Goal: Information Seeking & Learning: Learn about a topic

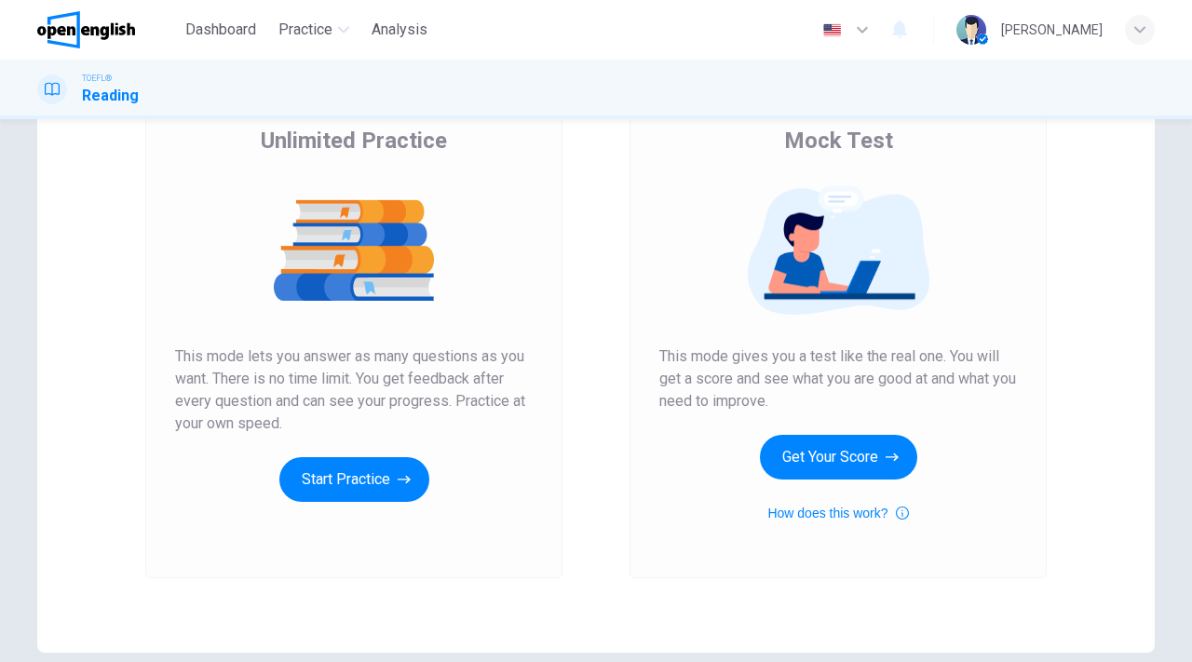
scroll to position [238, 0]
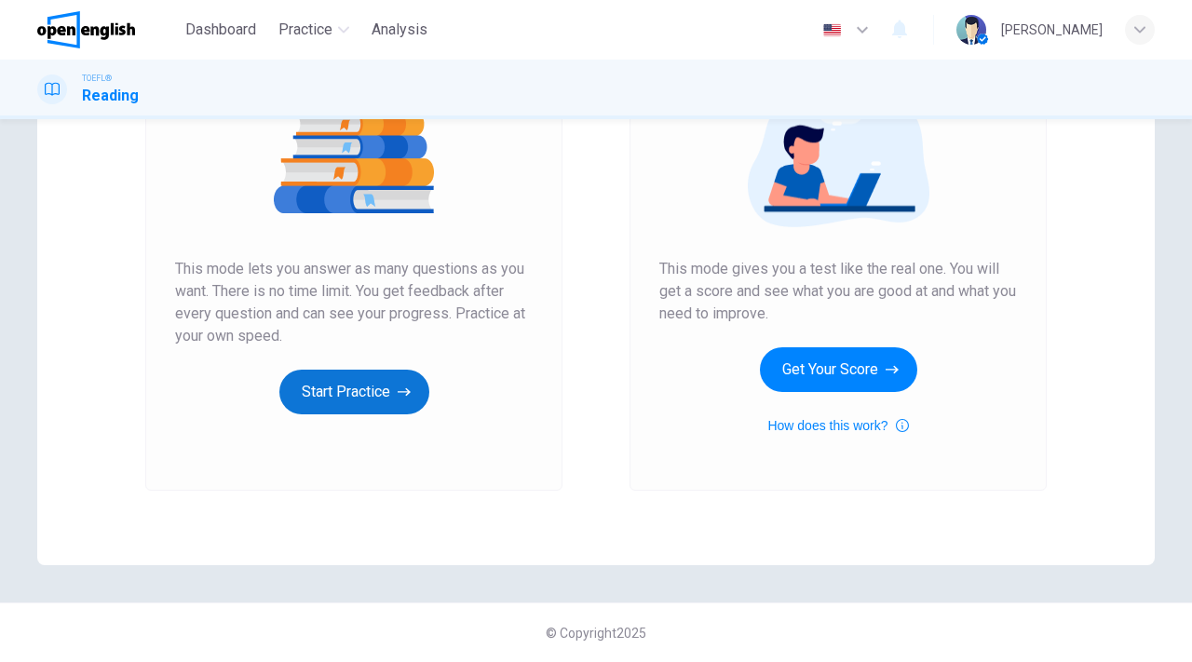
click at [360, 392] on button "Start Practice" at bounding box center [354, 392] width 150 height 45
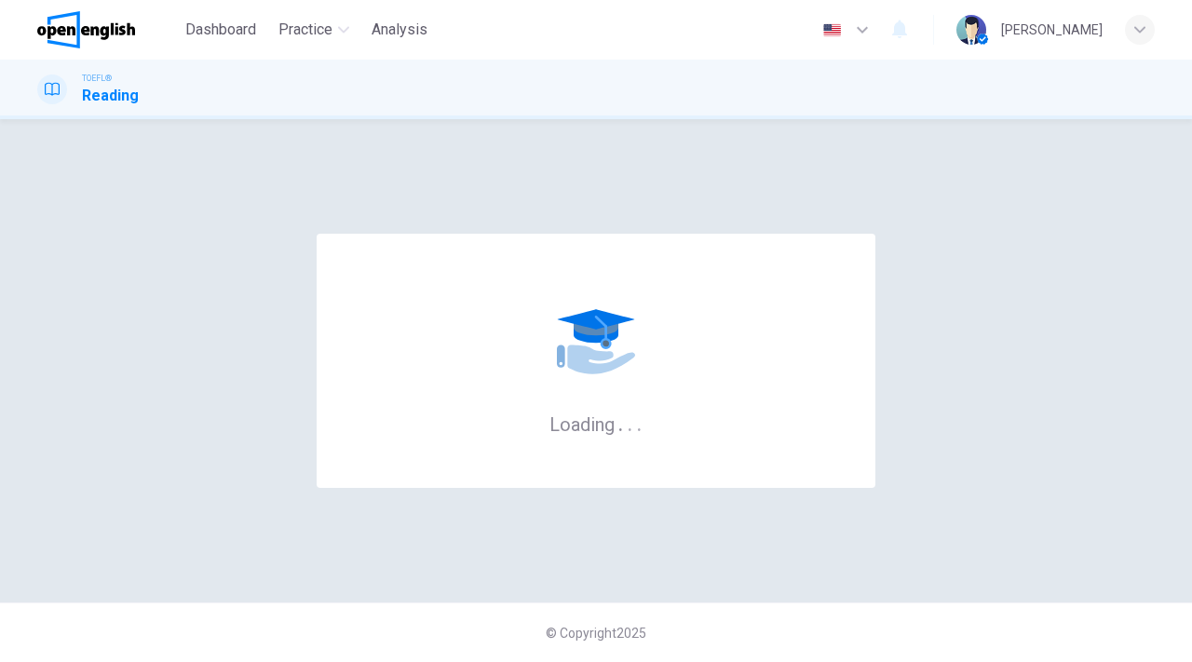
scroll to position [0, 0]
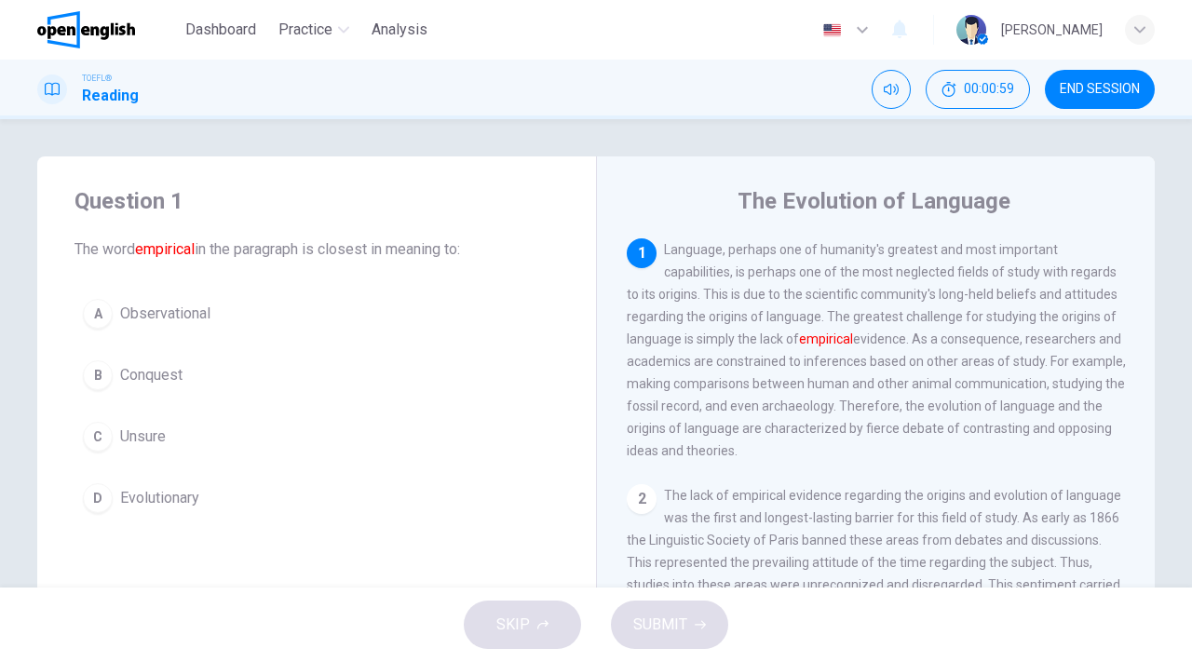
click at [102, 313] on div "A" at bounding box center [98, 314] width 30 height 30
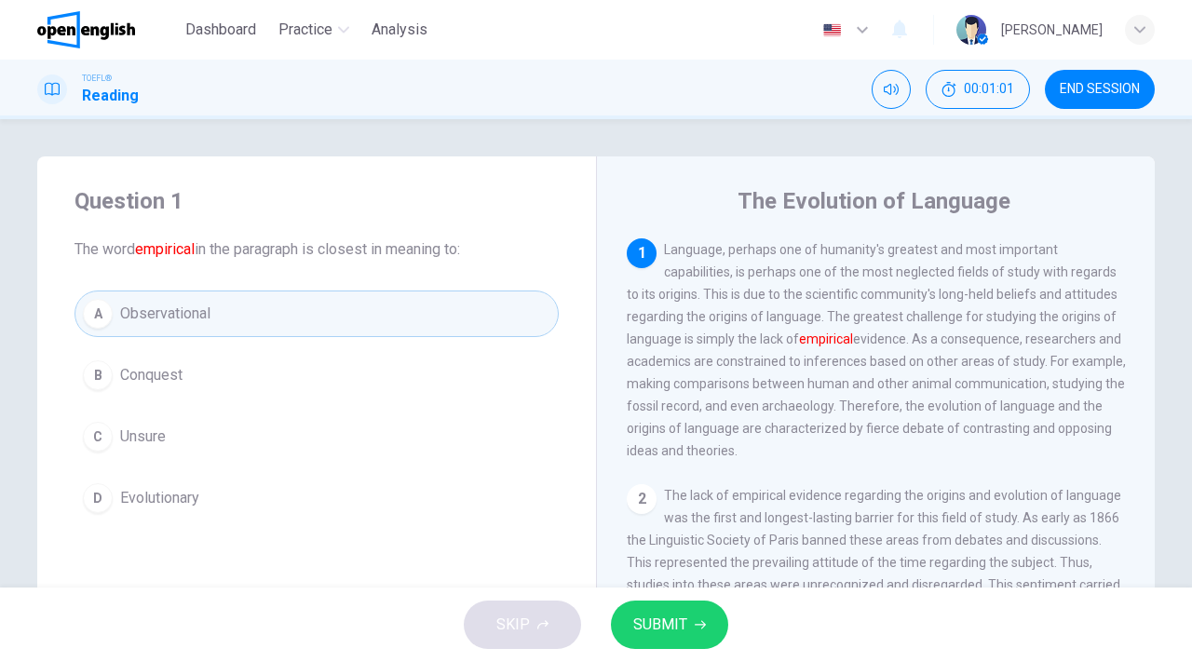
click at [665, 622] on span "SUBMIT" at bounding box center [660, 625] width 54 height 26
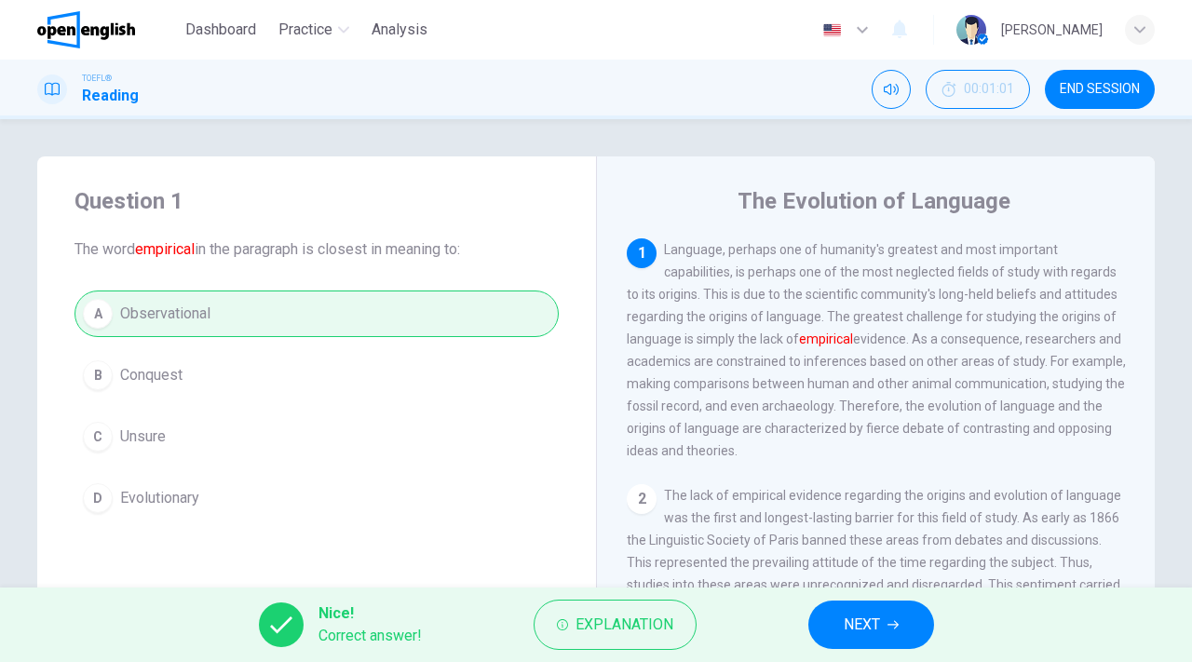
click at [886, 628] on button "NEXT" at bounding box center [871, 625] width 126 height 48
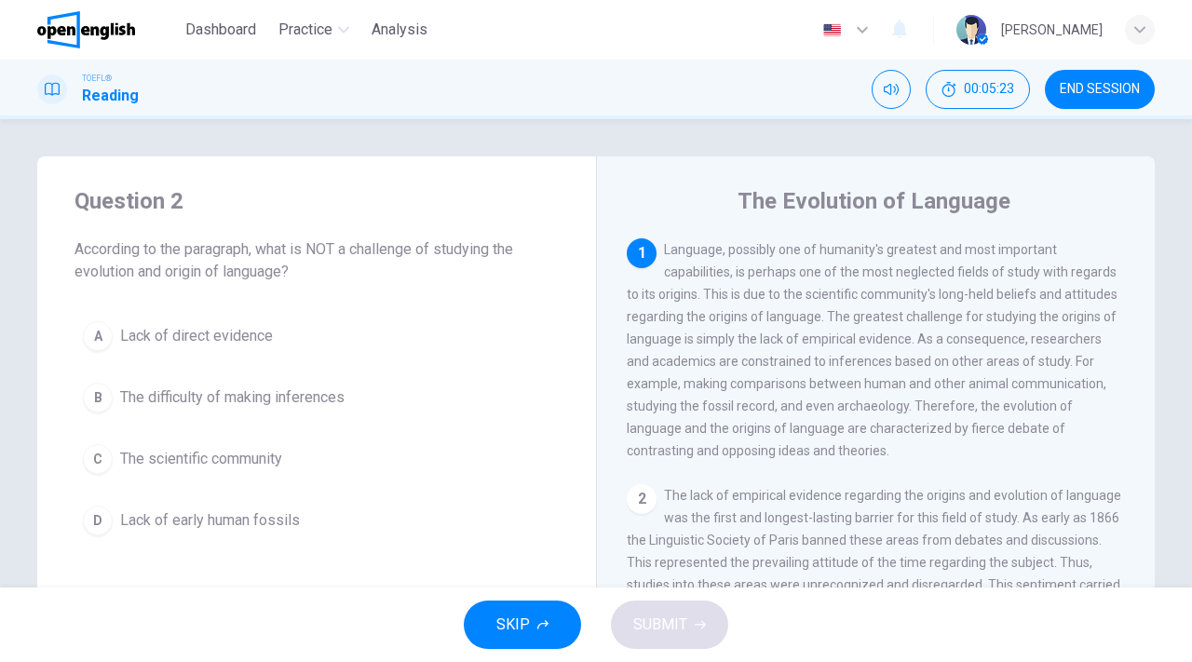
click at [180, 342] on span "Lack of direct evidence" at bounding box center [196, 336] width 153 height 22
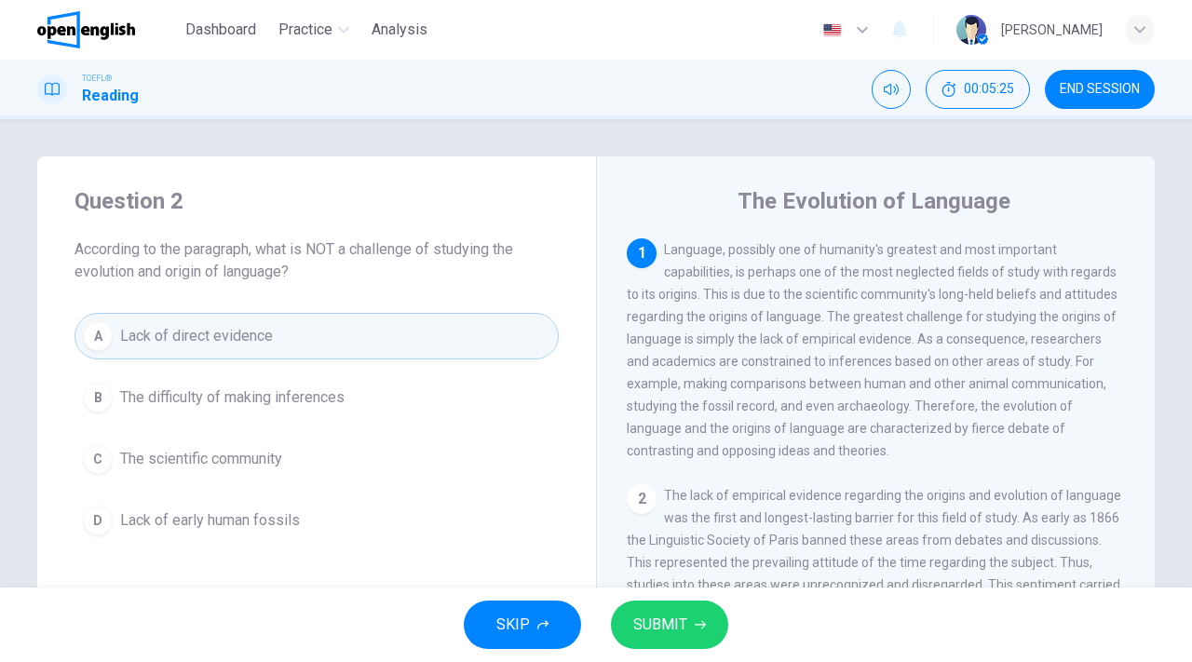
click at [672, 624] on span "SUBMIT" at bounding box center [660, 625] width 54 height 26
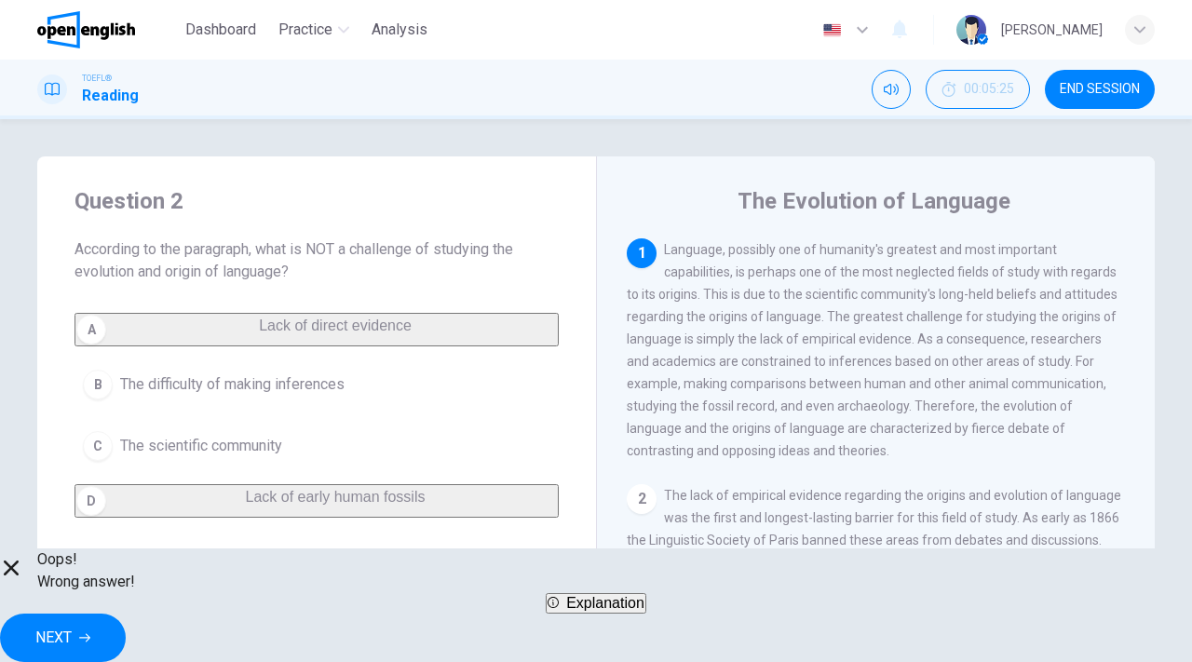
click at [126, 632] on button "NEXT" at bounding box center [63, 638] width 126 height 48
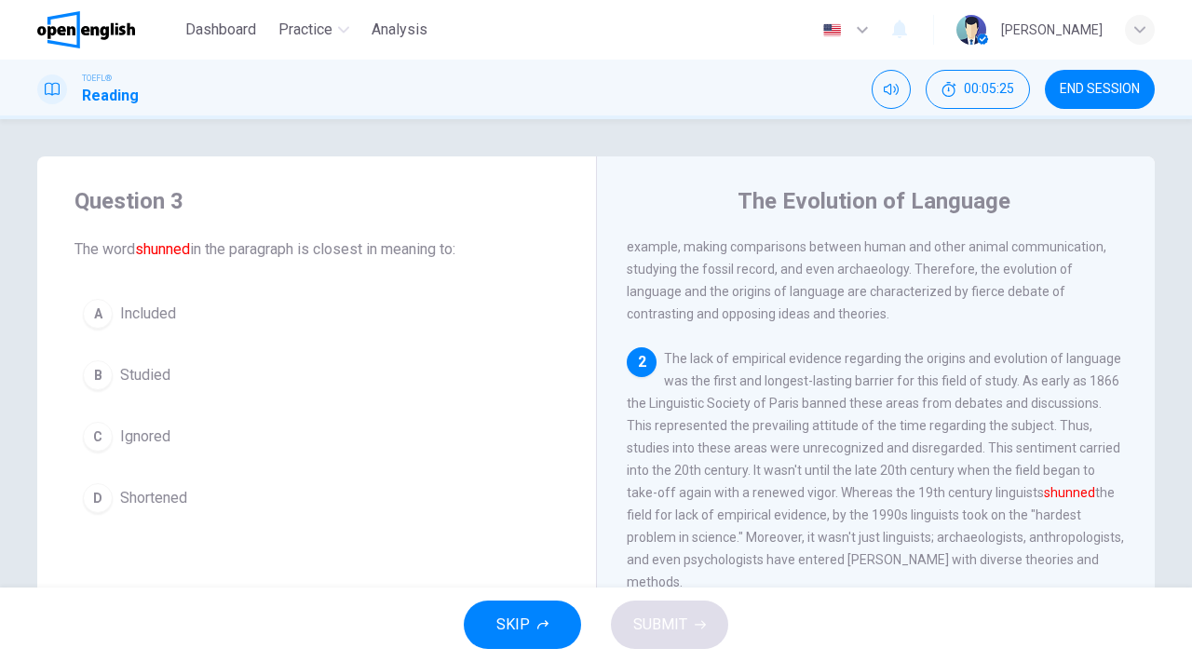
scroll to position [139, 0]
click at [148, 436] on span "Ignored" at bounding box center [145, 437] width 50 height 22
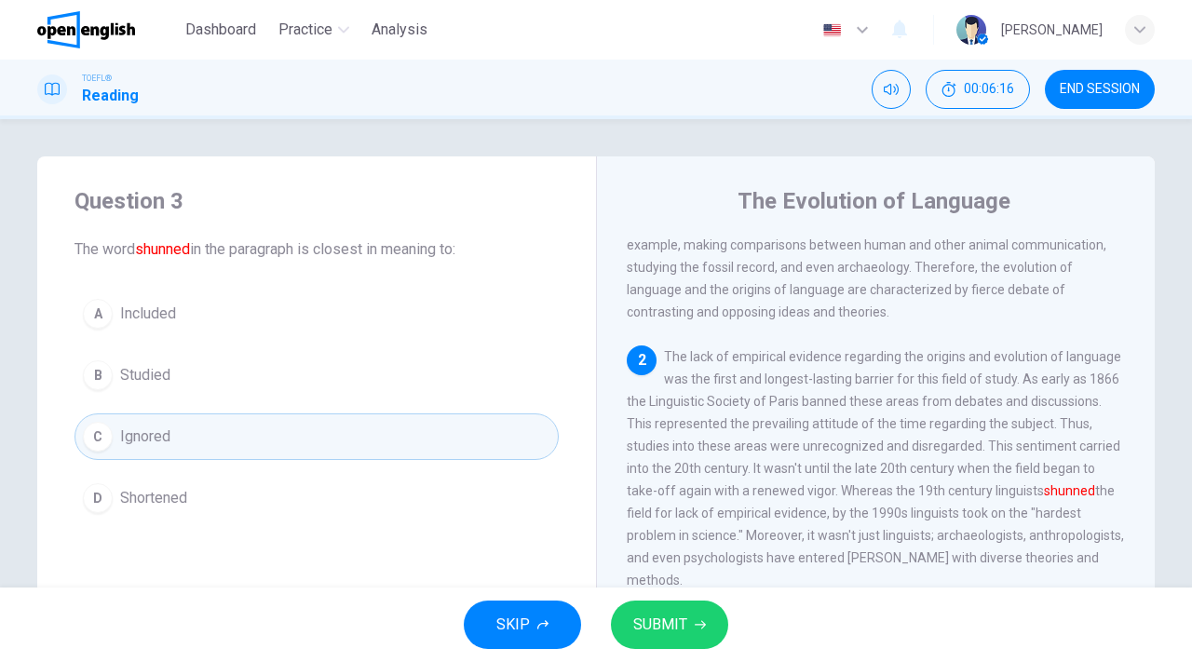
click at [688, 627] on button "SUBMIT" at bounding box center [669, 625] width 117 height 48
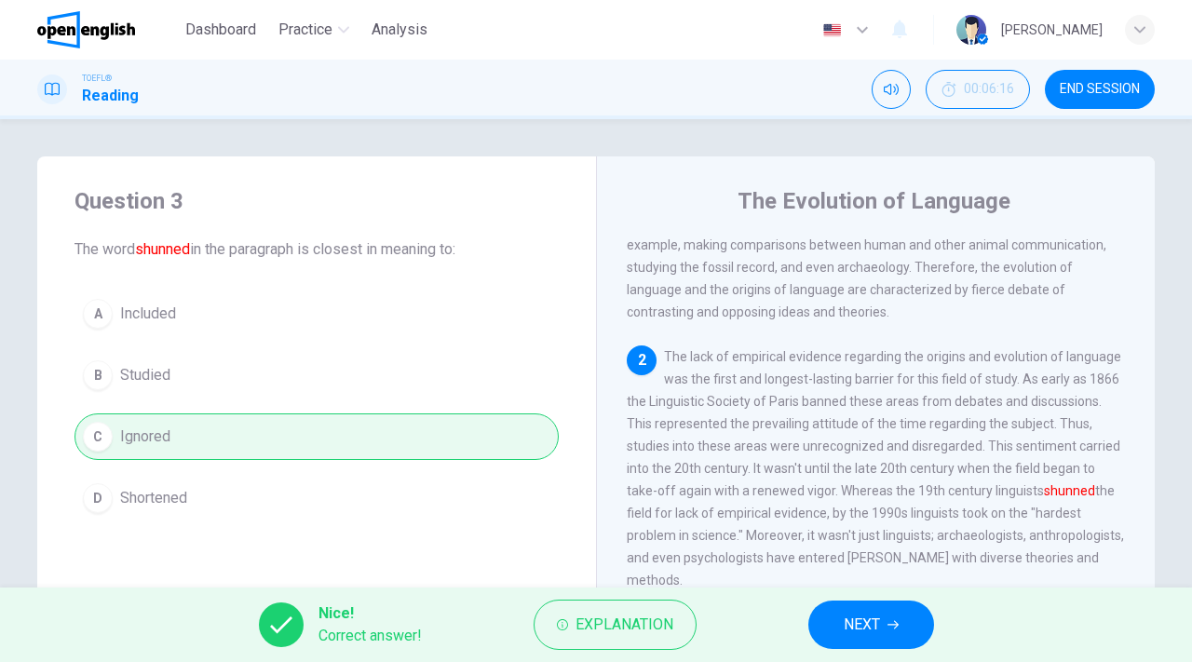
click at [872, 633] on span "NEXT" at bounding box center [862, 625] width 36 height 26
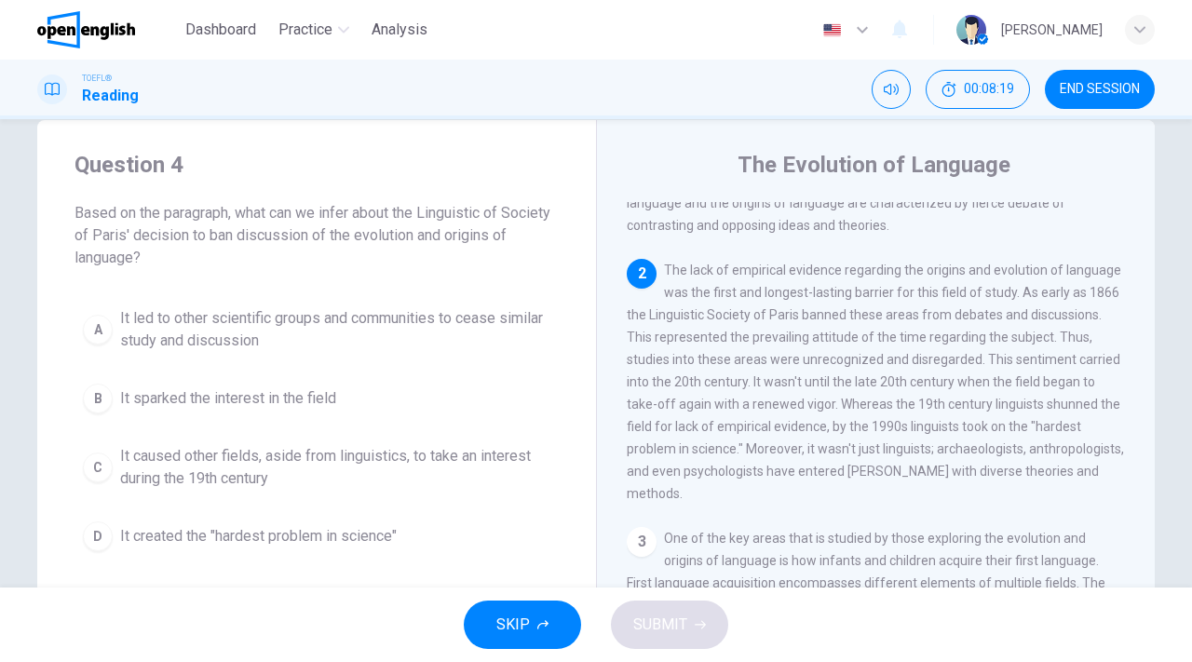
scroll to position [40, 0]
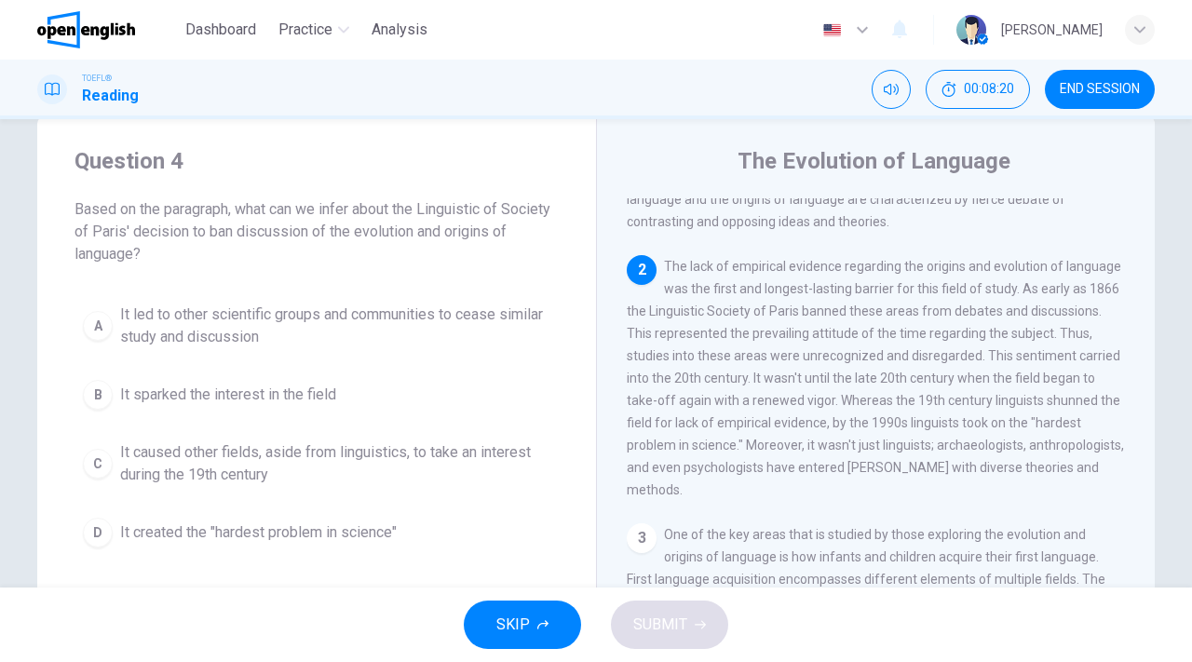
click at [252, 459] on span "It caused other fields, aside from linguistics, to take an interest during the …" at bounding box center [335, 463] width 430 height 45
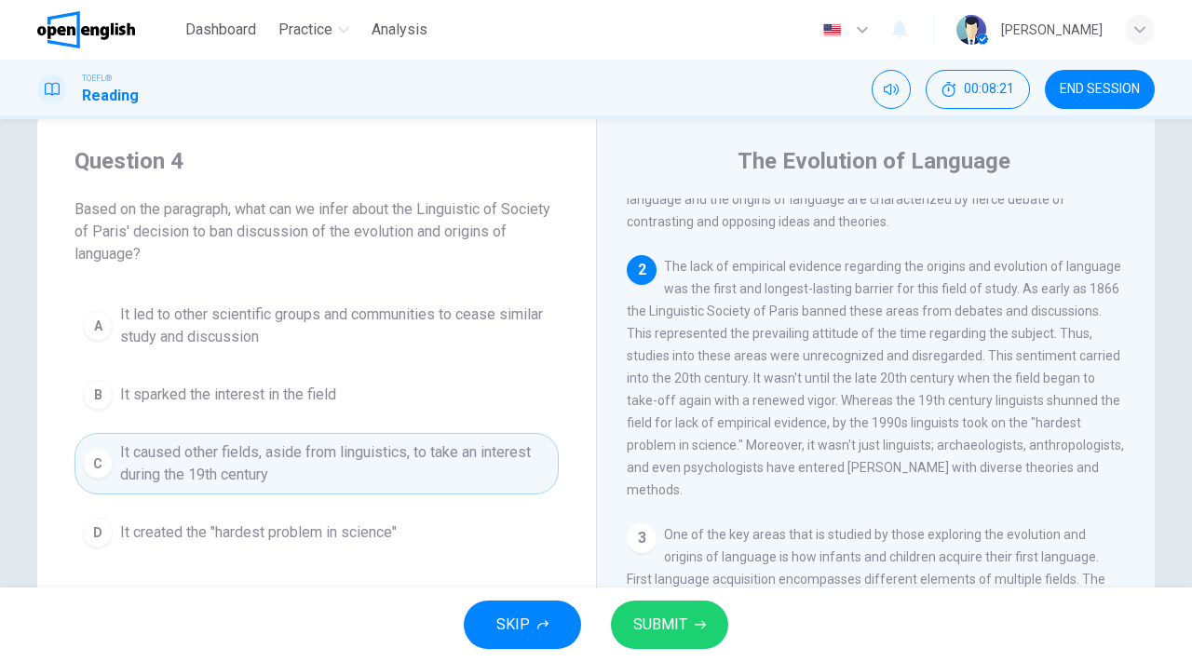
click at [675, 618] on span "SUBMIT" at bounding box center [660, 625] width 54 height 26
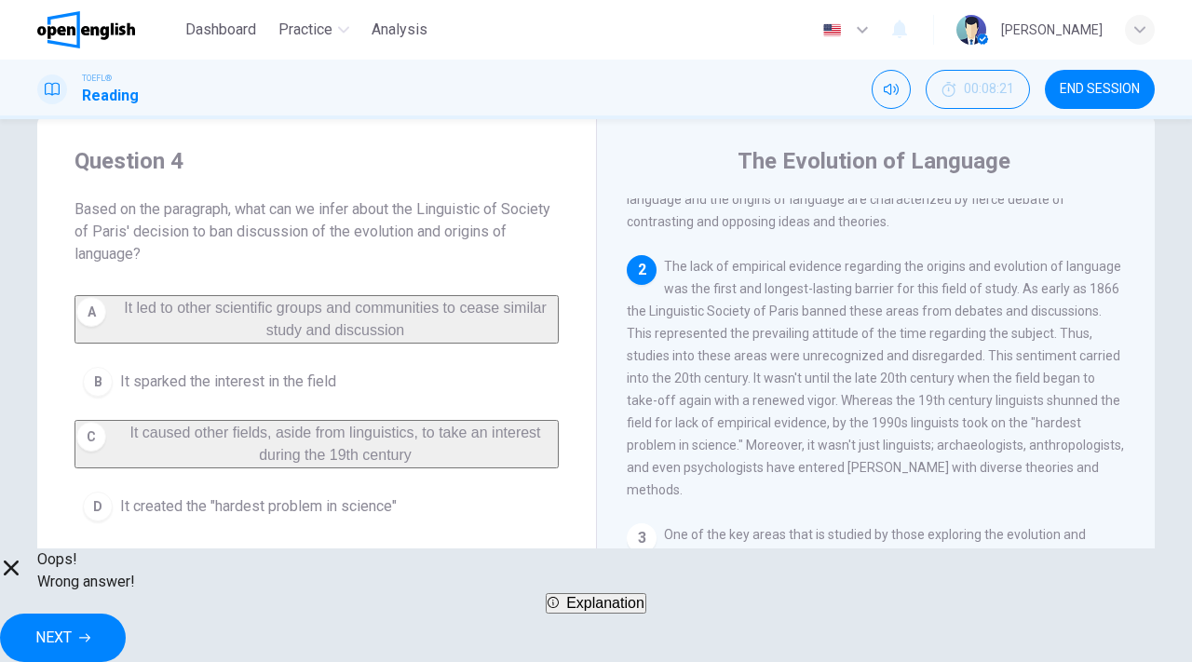
click at [126, 616] on button "NEXT" at bounding box center [63, 638] width 126 height 48
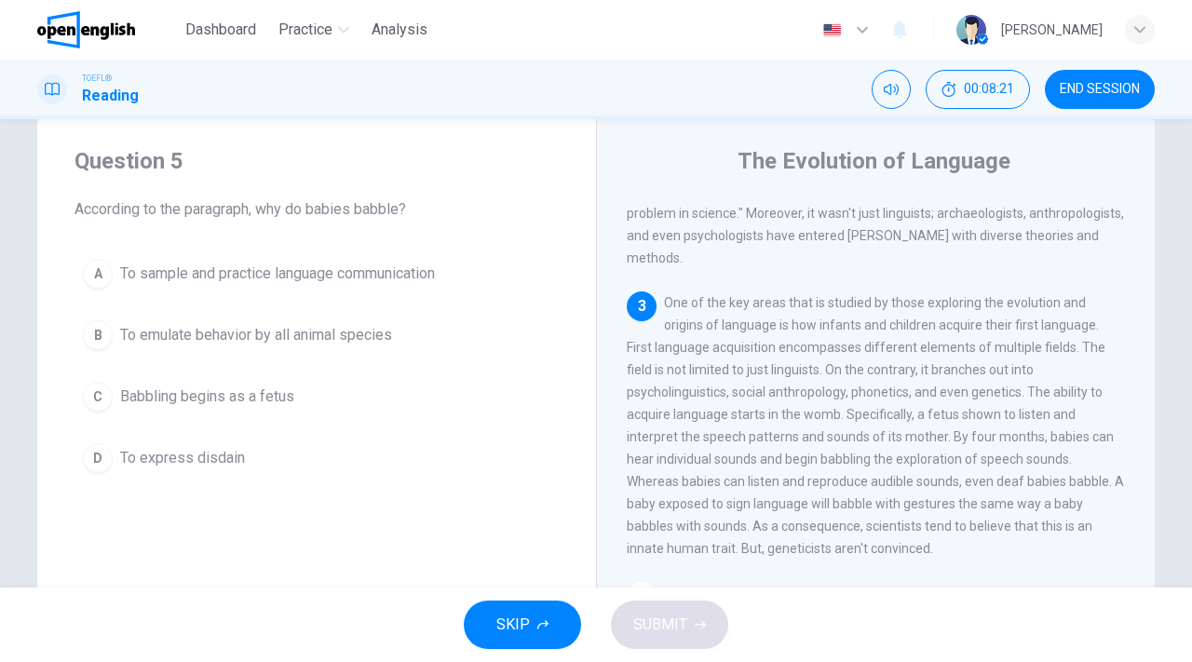
scroll to position [441, 0]
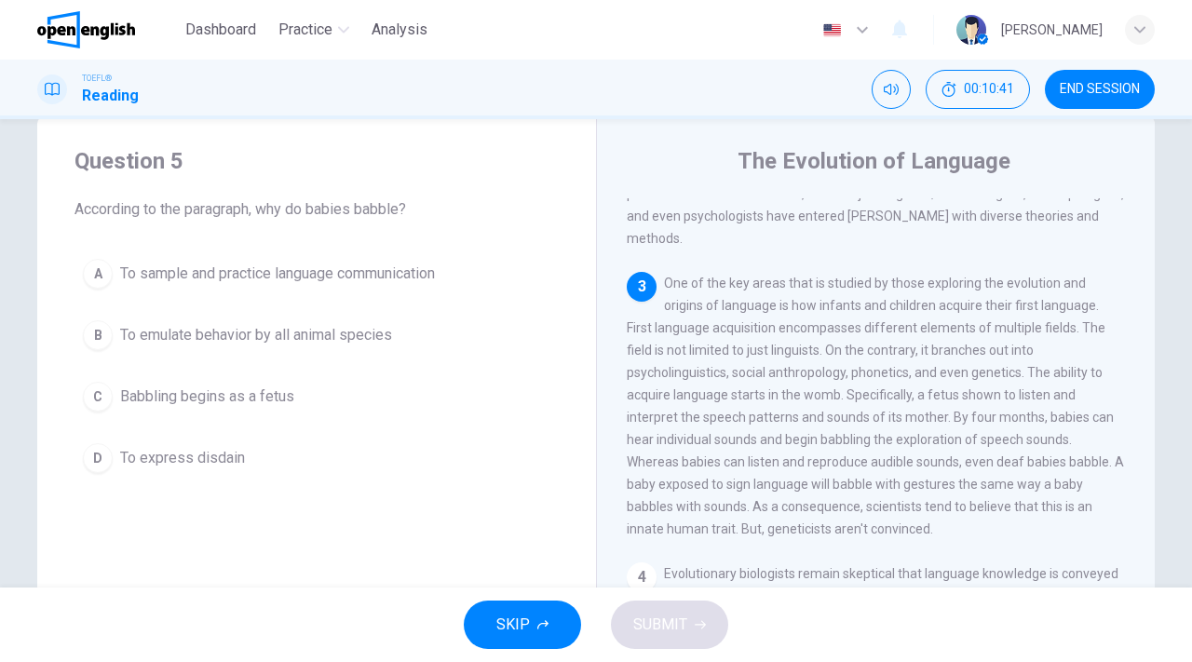
click at [296, 271] on span "To sample and practice language communication" at bounding box center [277, 274] width 315 height 22
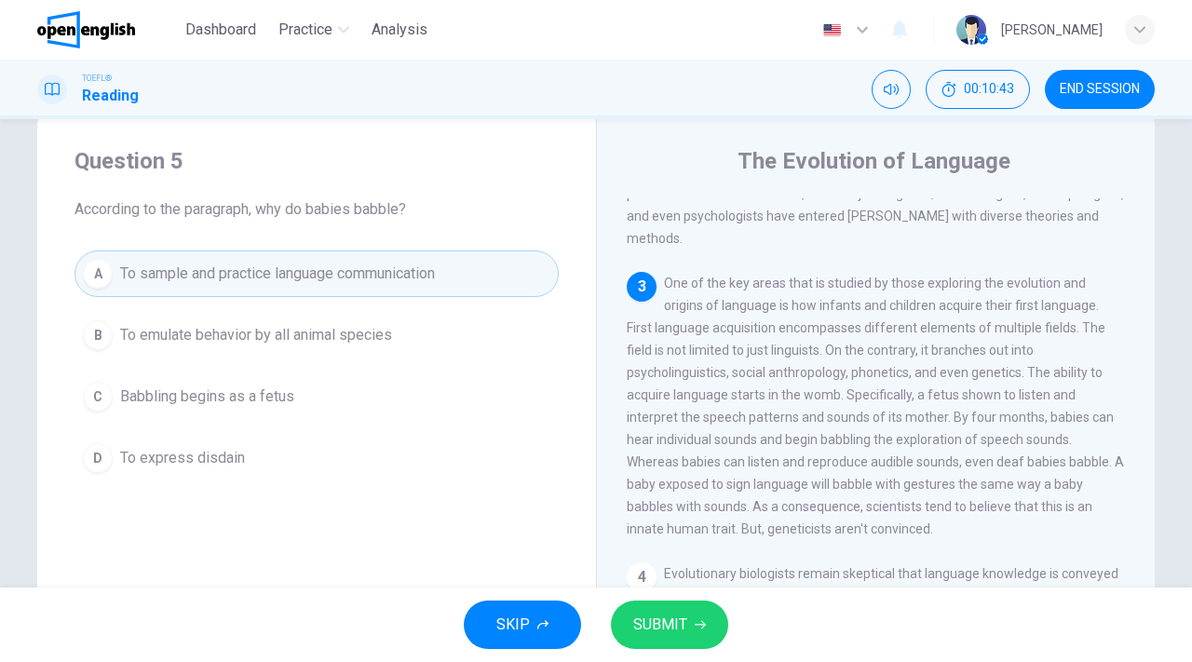
click at [663, 623] on span "SUBMIT" at bounding box center [660, 625] width 54 height 26
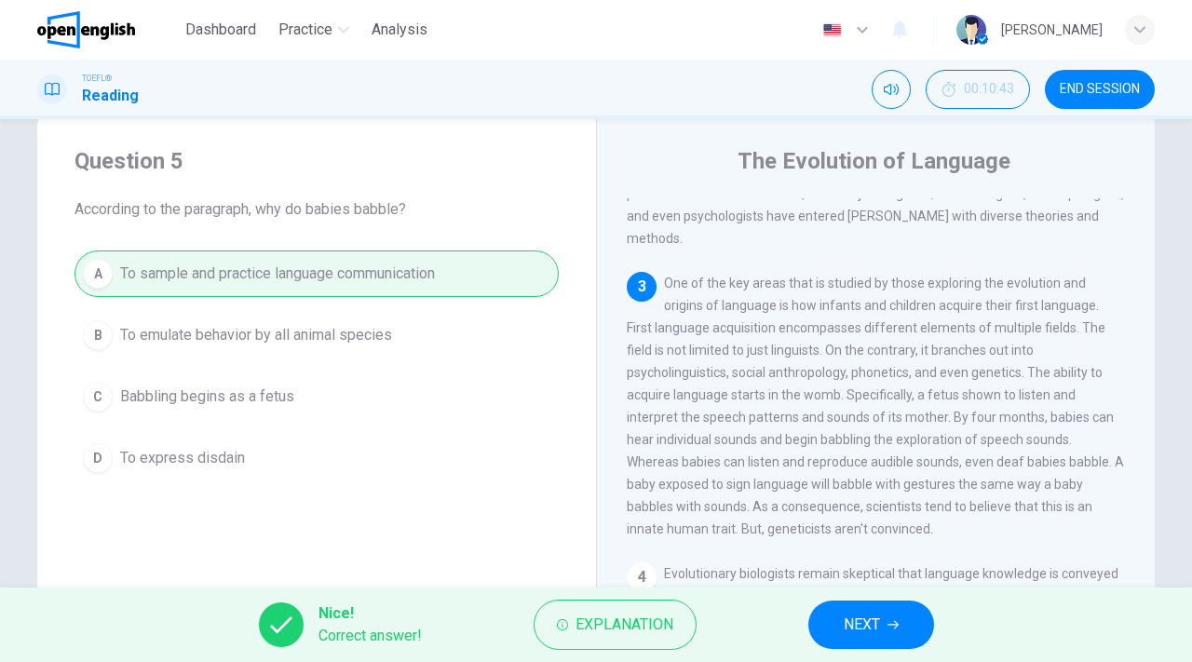
click at [889, 623] on icon "button" at bounding box center [893, 624] width 11 height 11
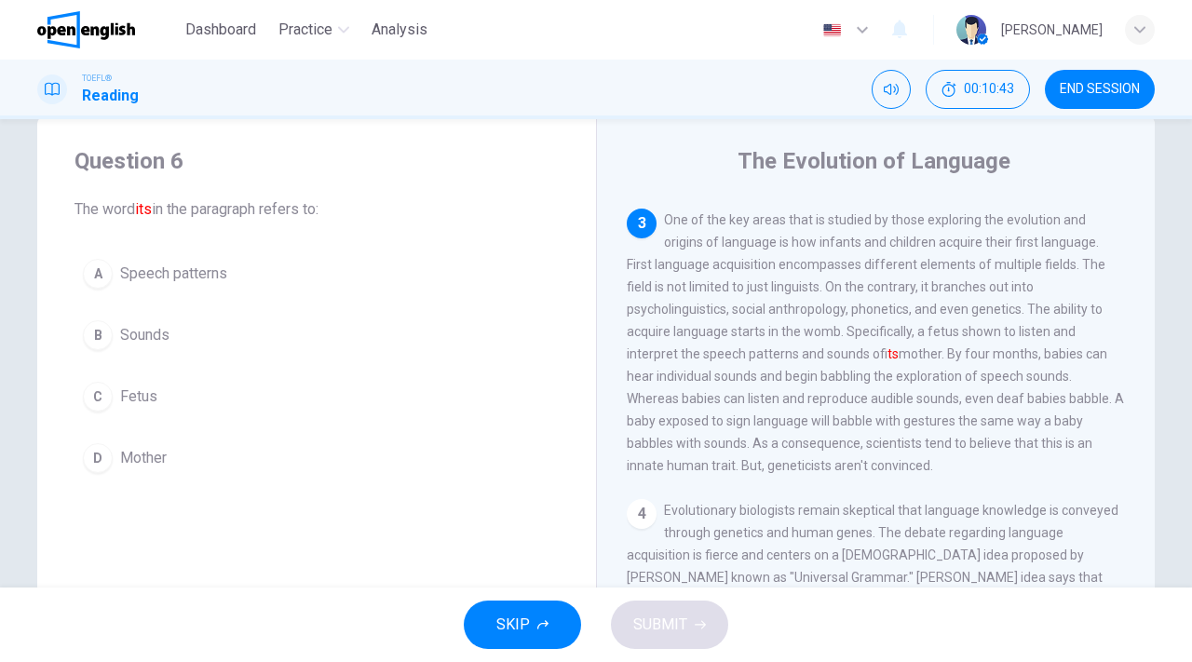
scroll to position [510, 0]
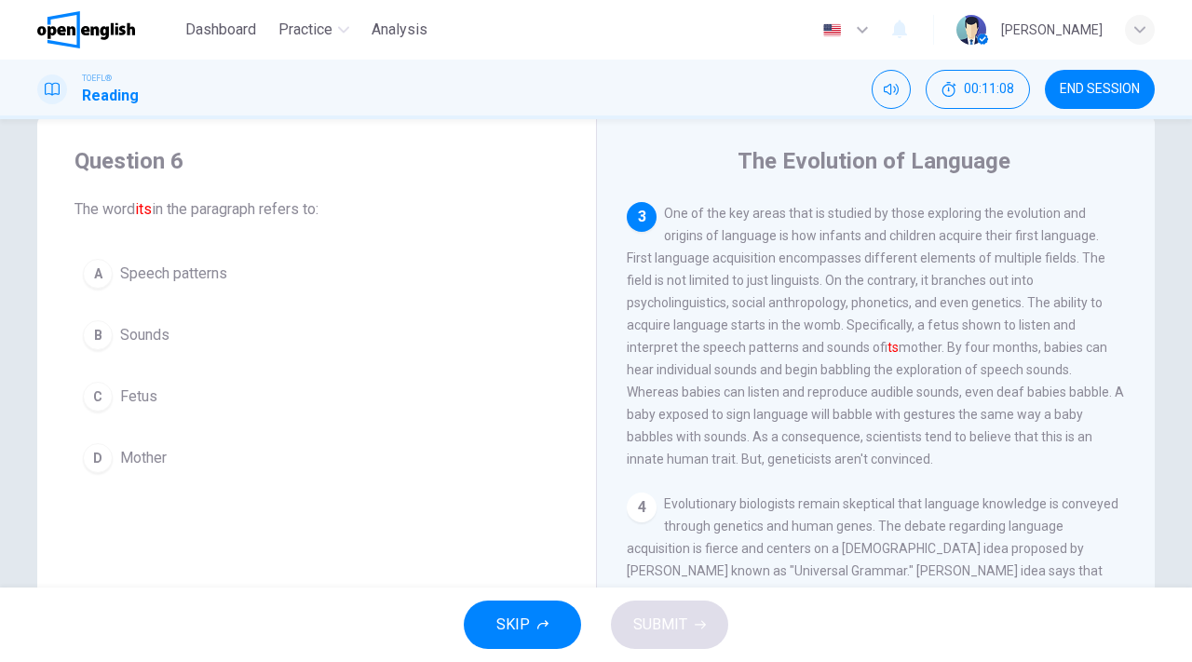
click at [137, 460] on span "Mother" at bounding box center [143, 458] width 47 height 22
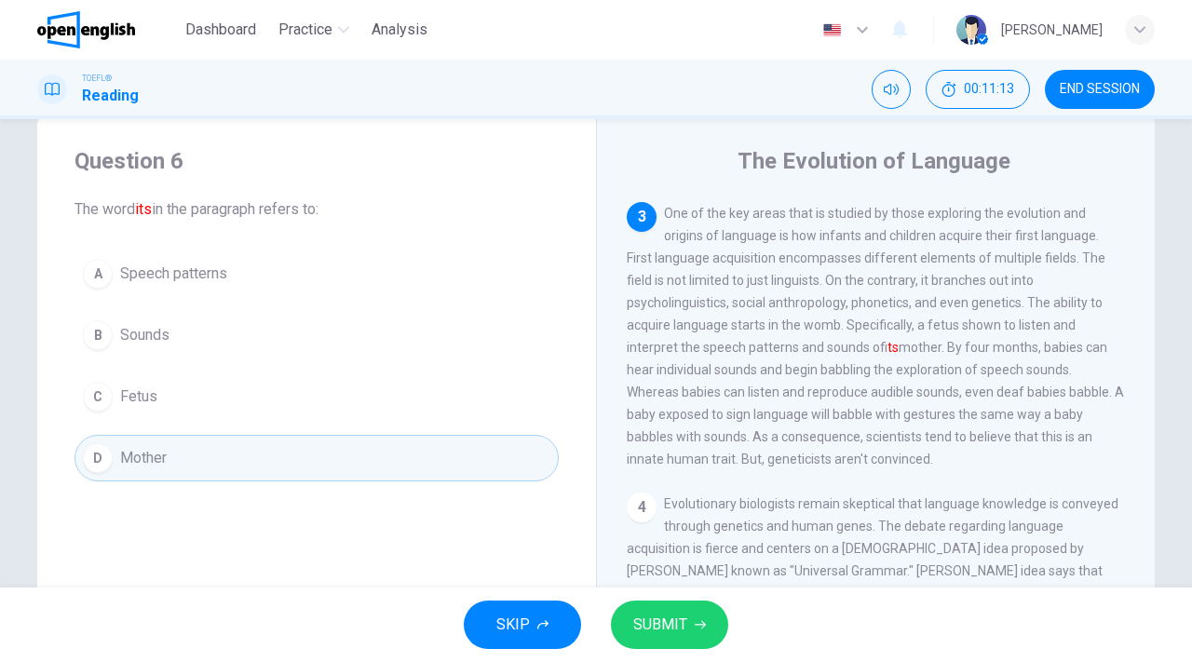
click at [672, 625] on span "SUBMIT" at bounding box center [660, 625] width 54 height 26
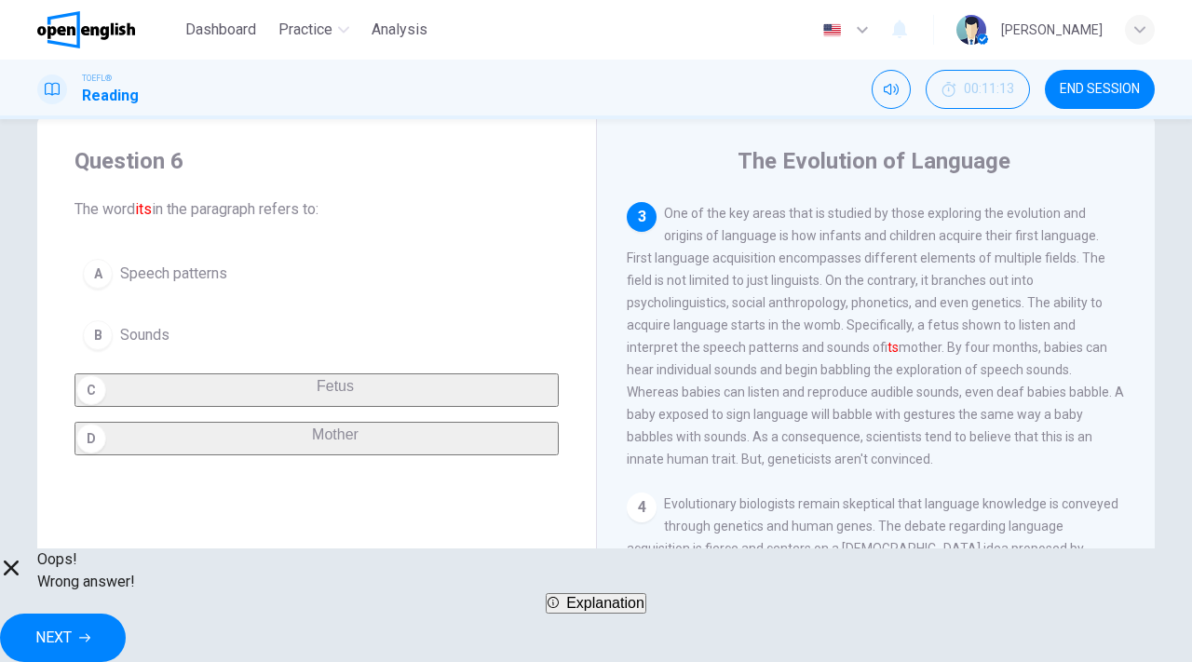
click at [72, 625] on span "NEXT" at bounding box center [53, 638] width 36 height 26
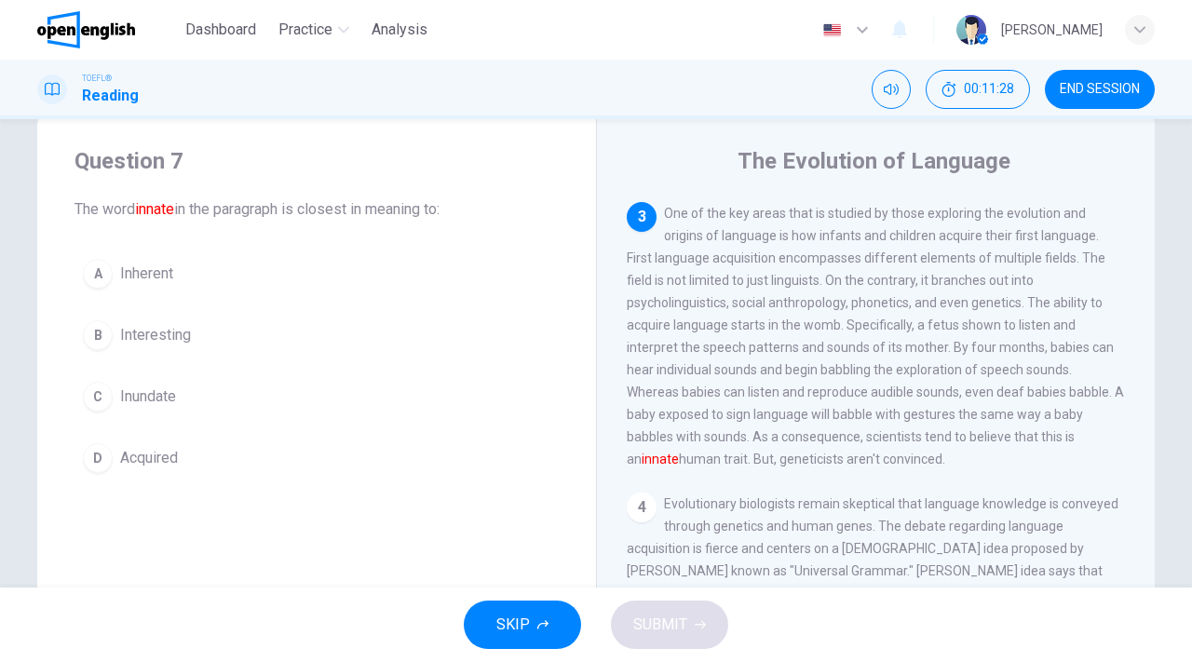
click at [164, 399] on span "Inundate" at bounding box center [148, 397] width 56 height 22
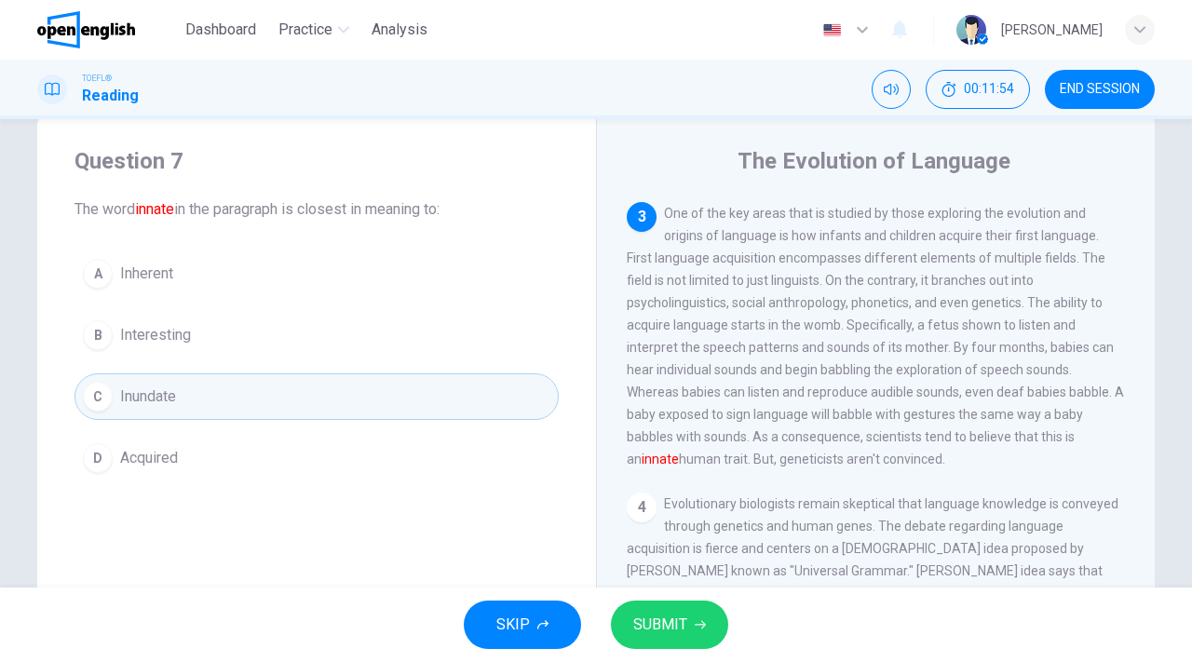
click at [167, 462] on span "Acquired" at bounding box center [149, 458] width 58 height 22
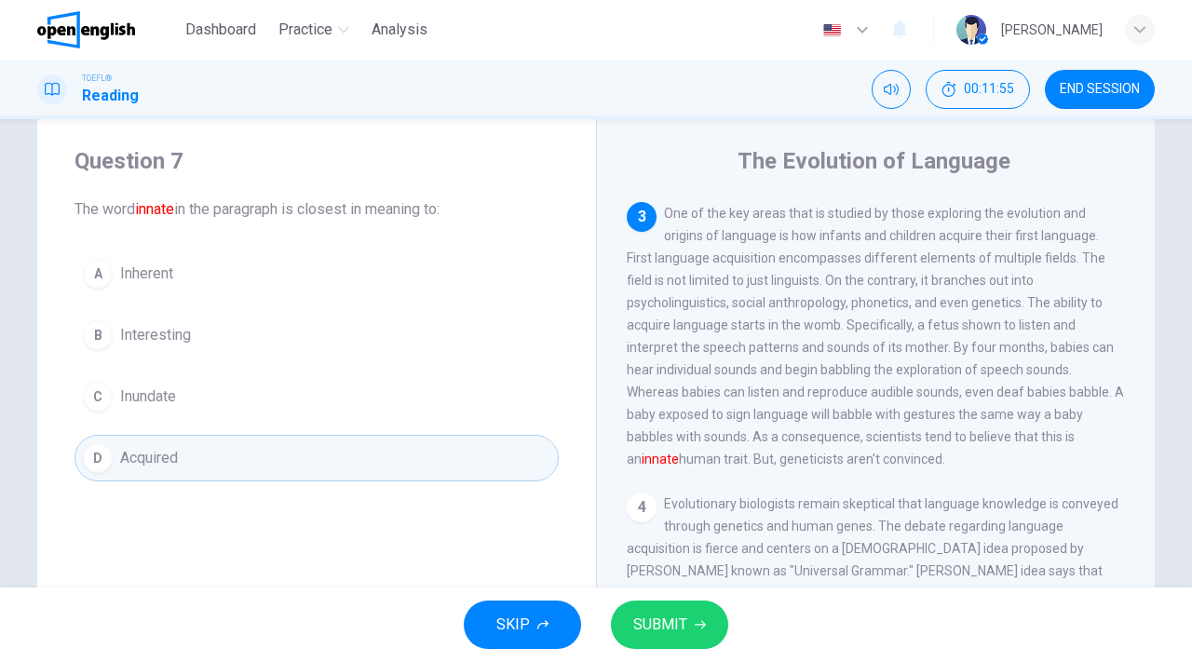
click at [673, 627] on span "SUBMIT" at bounding box center [660, 625] width 54 height 26
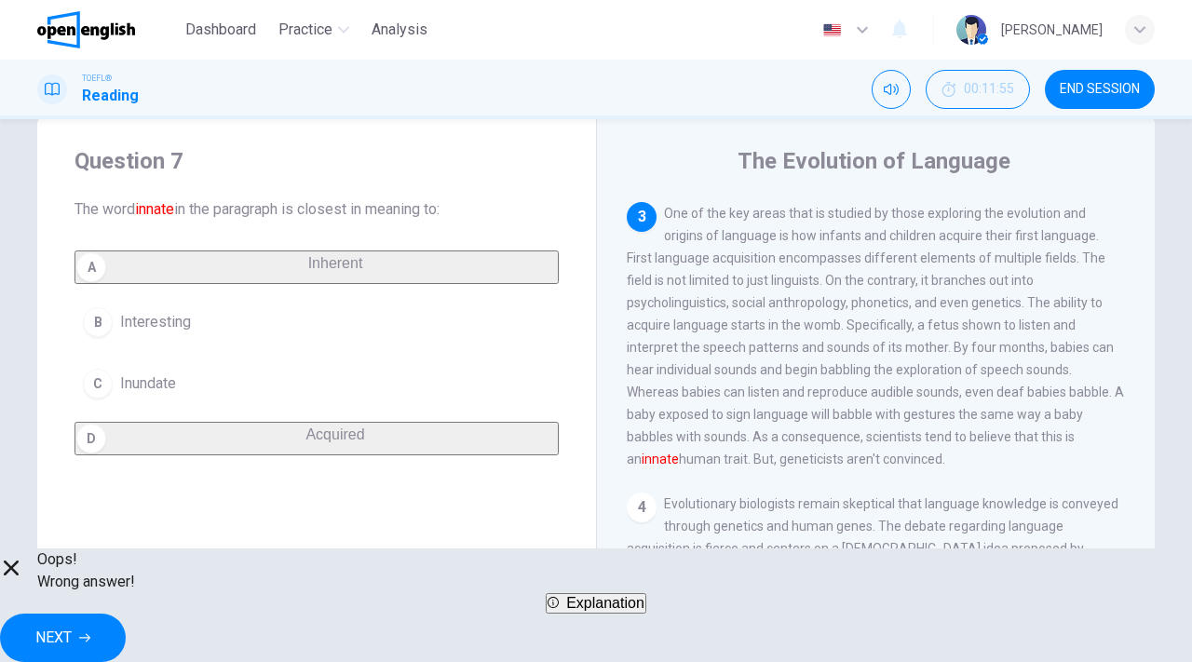
click at [126, 621] on button "NEXT" at bounding box center [63, 638] width 126 height 48
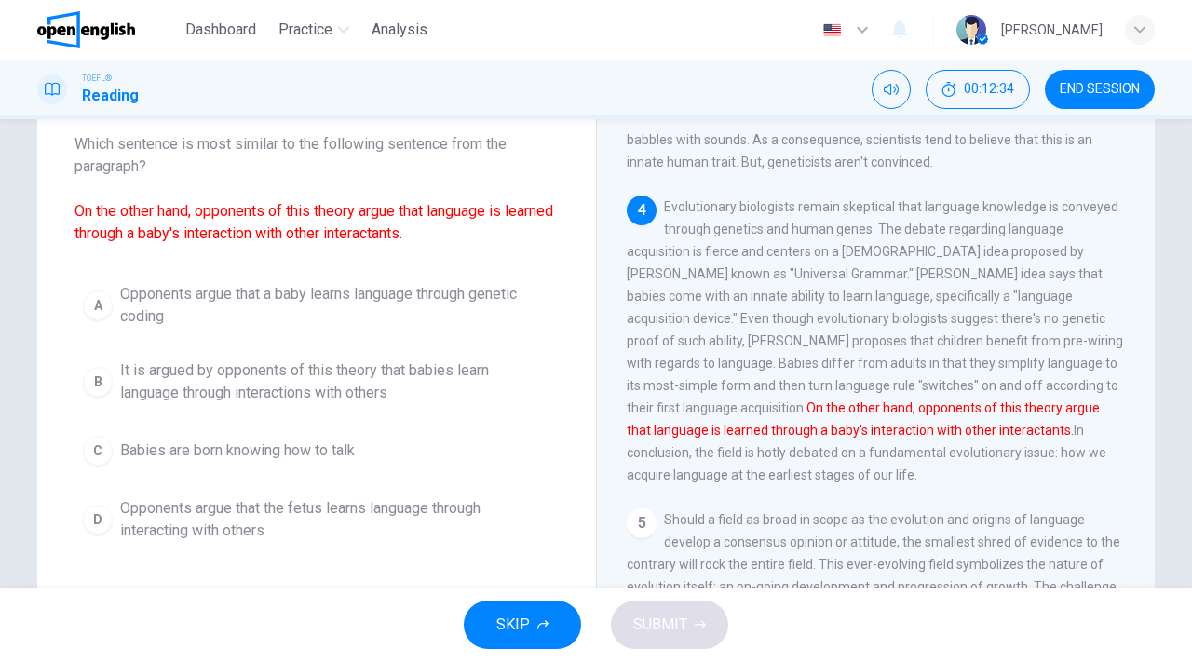
scroll to position [112, 0]
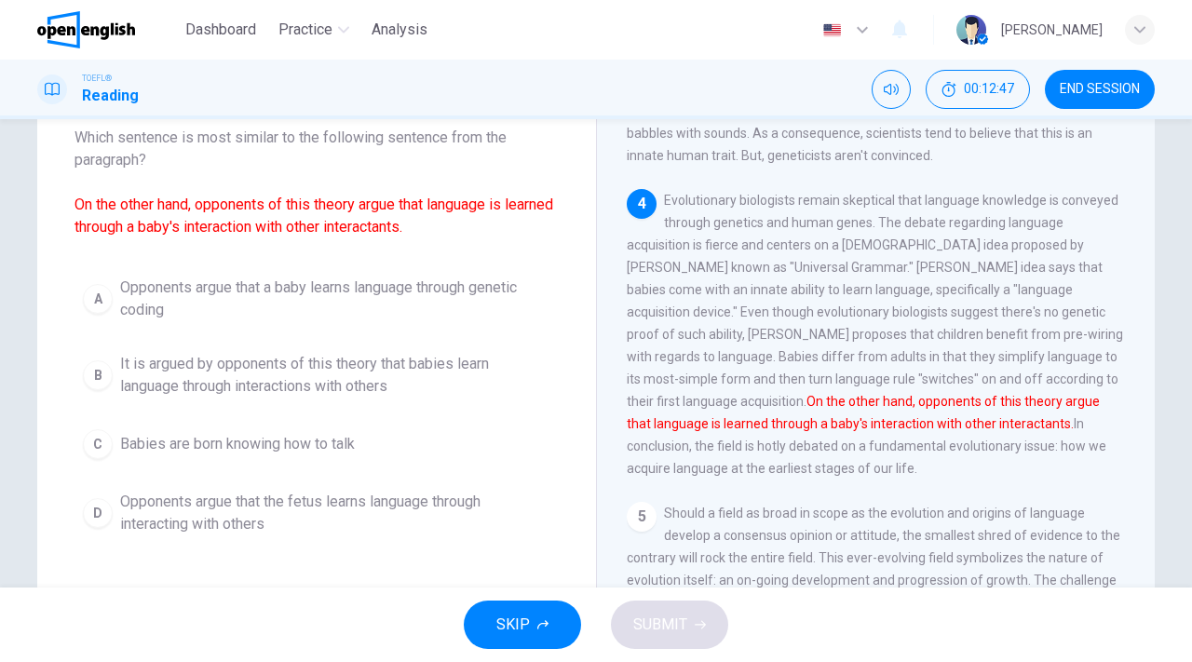
click at [307, 513] on span "Opponents argue that the fetus learns language through interacting with others" at bounding box center [335, 513] width 430 height 45
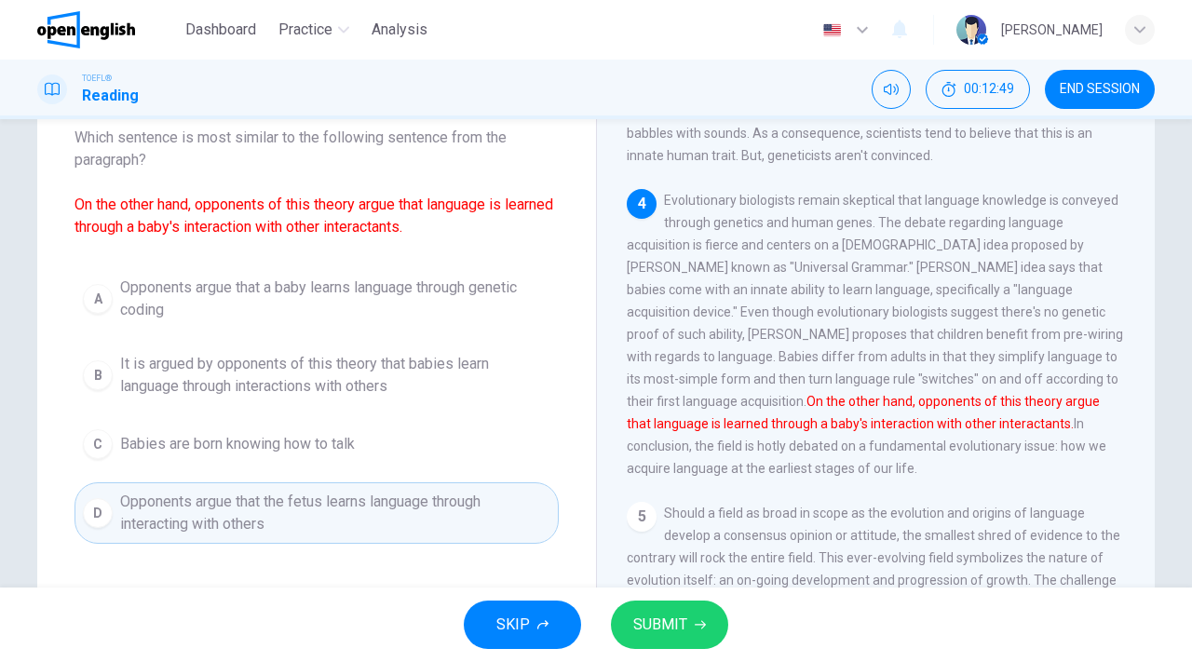
click at [674, 625] on span "SUBMIT" at bounding box center [660, 625] width 54 height 26
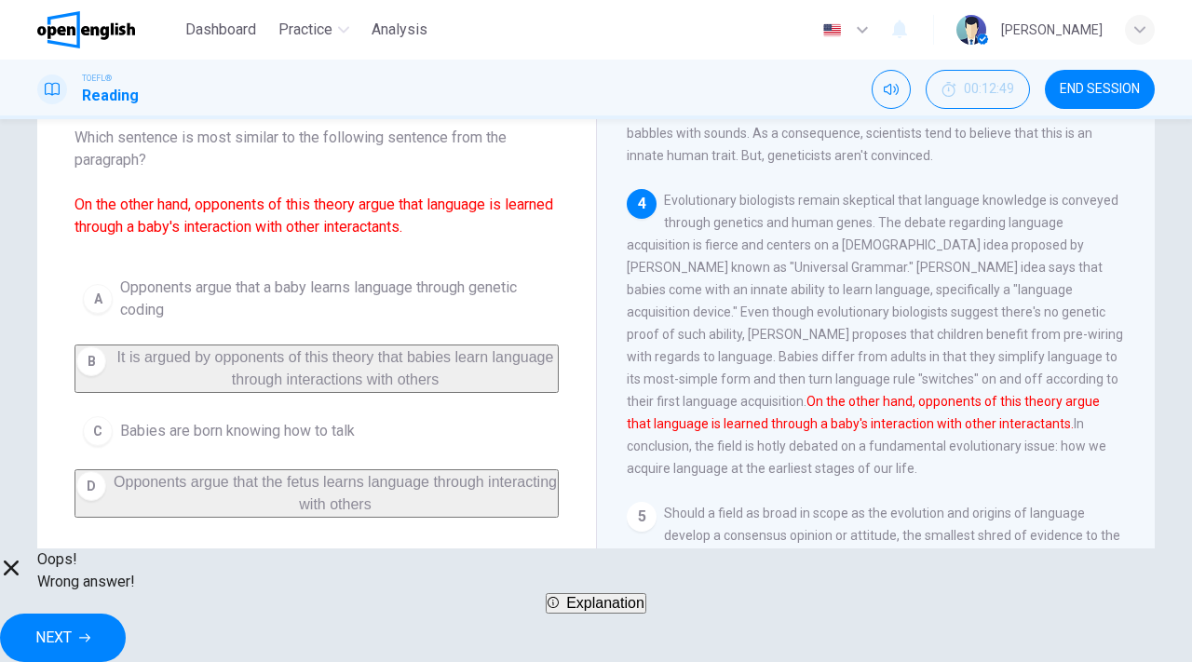
click at [126, 634] on button "NEXT" at bounding box center [63, 638] width 126 height 48
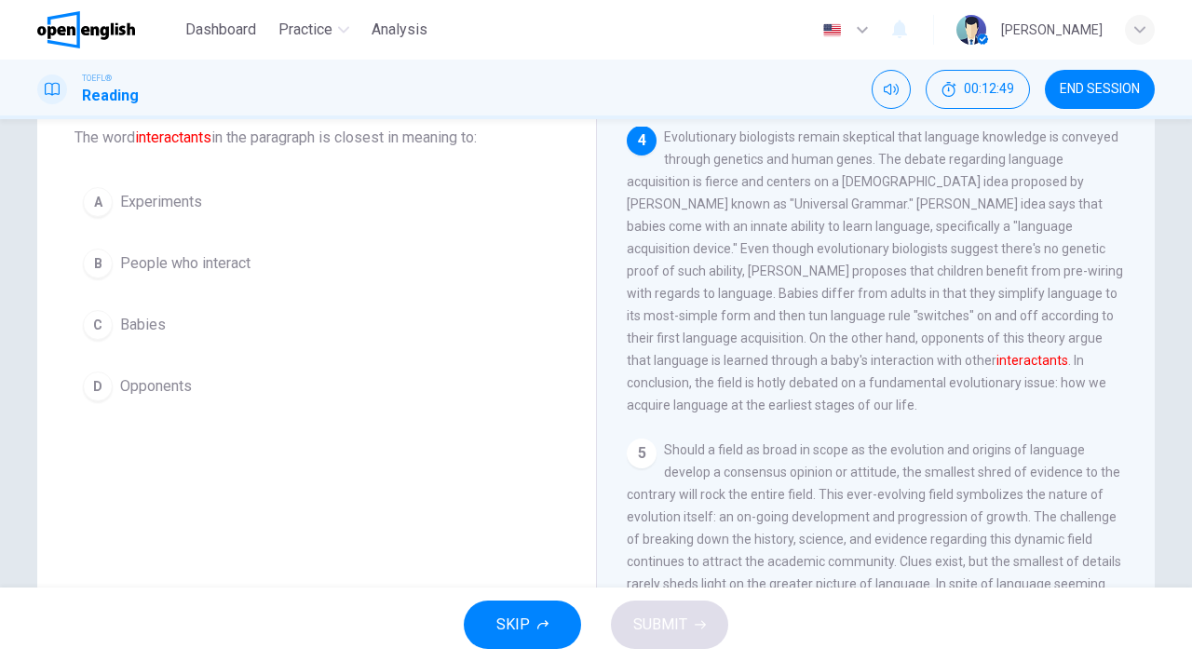
scroll to position [812, 0]
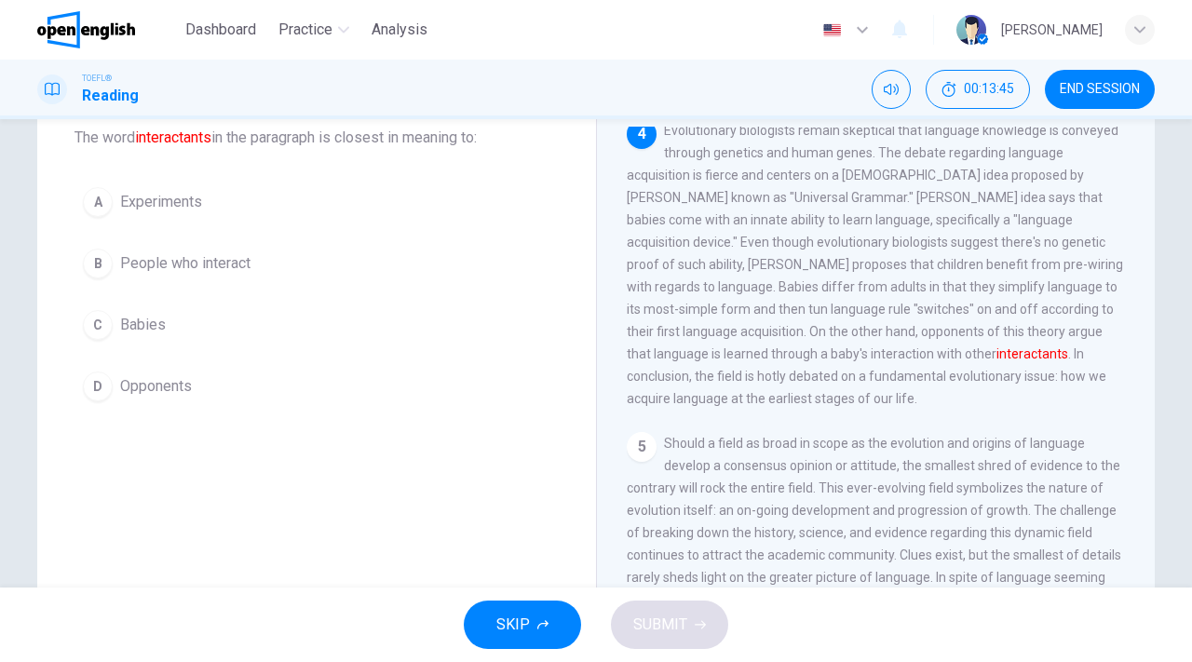
click at [203, 262] on span "People who interact" at bounding box center [185, 263] width 130 height 22
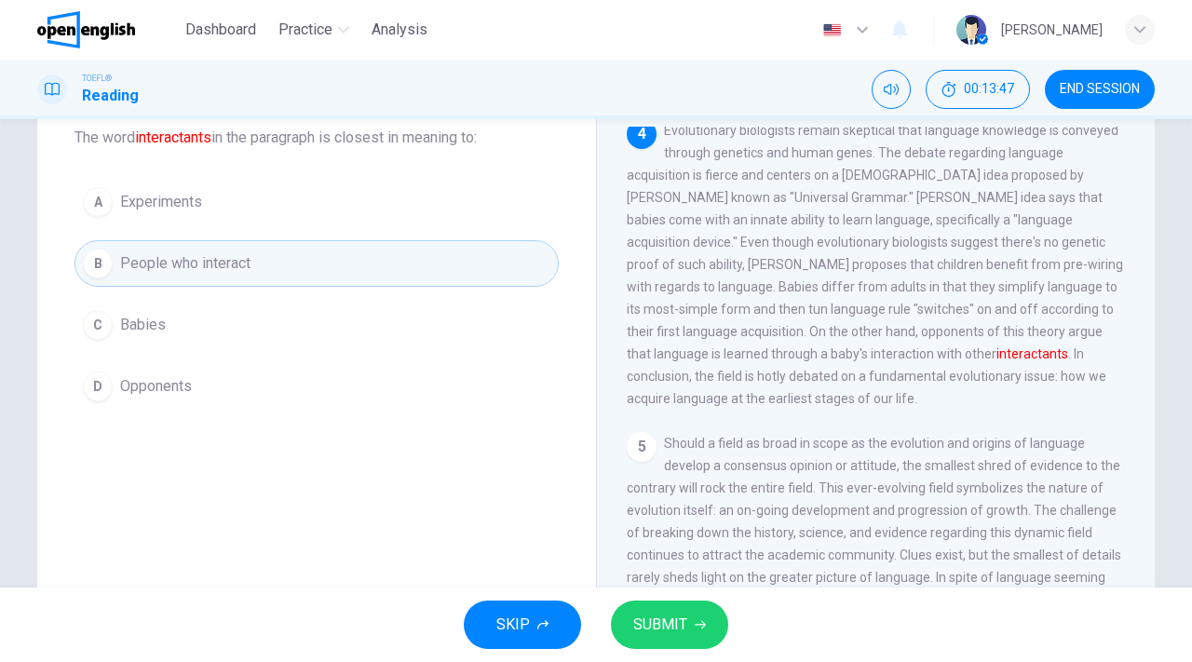
click at [665, 623] on span "SUBMIT" at bounding box center [660, 625] width 54 height 26
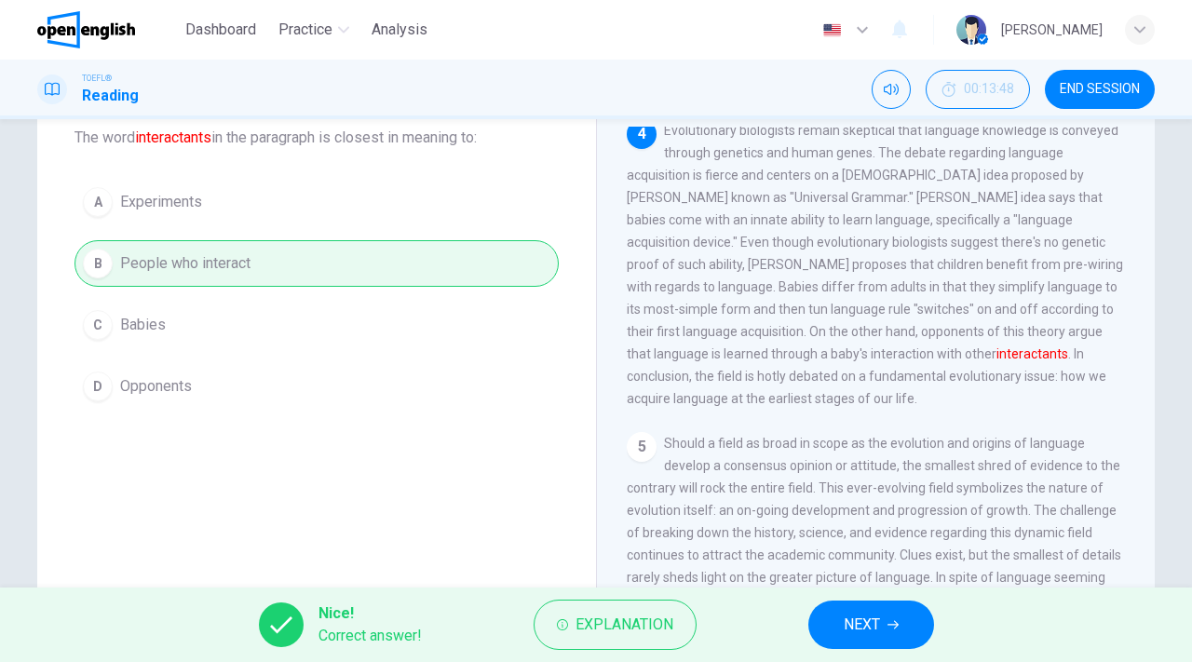
click at [877, 622] on span "NEXT" at bounding box center [862, 625] width 36 height 26
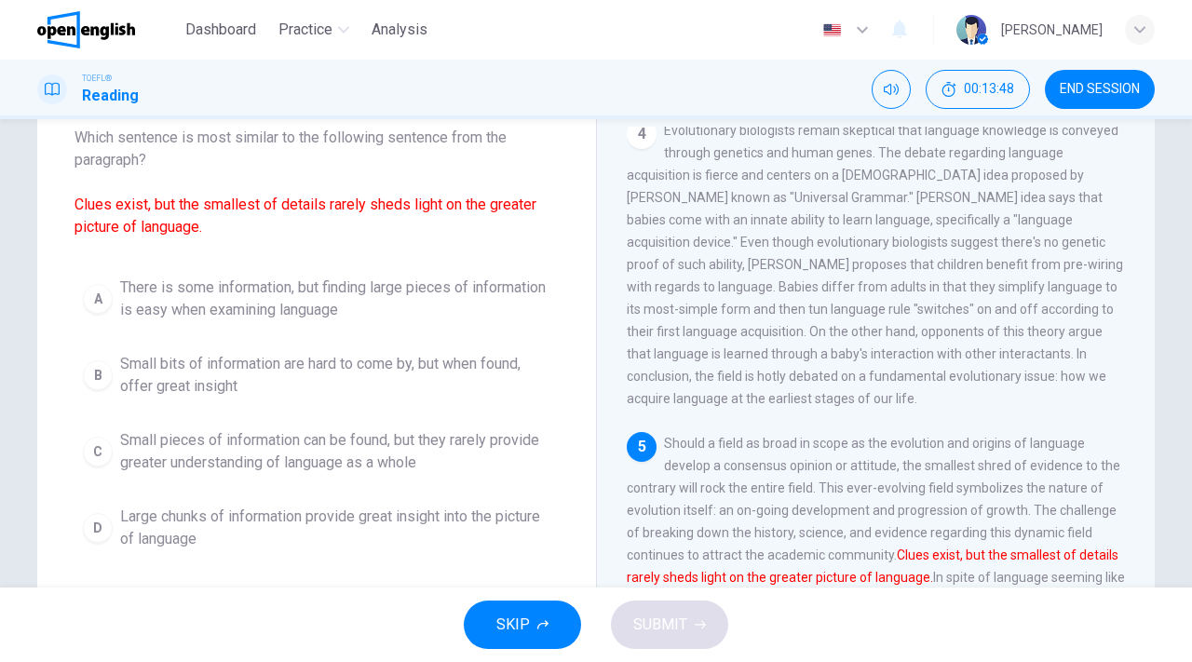
scroll to position [857, 0]
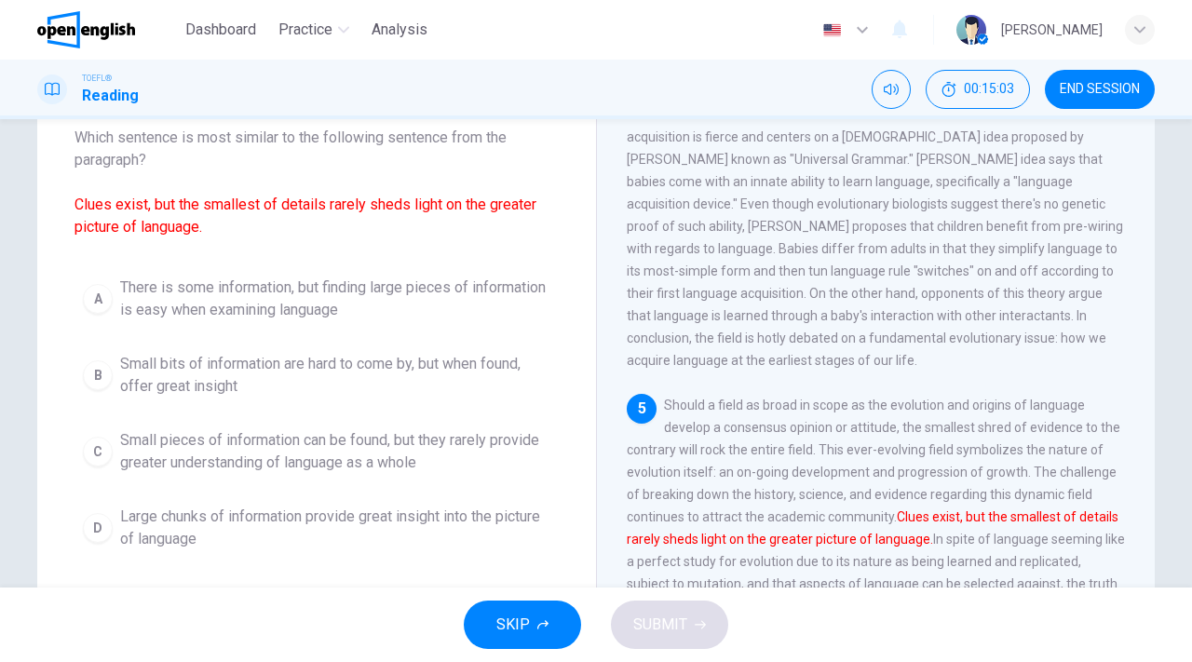
click at [229, 381] on span "Small bits of information are hard to come by, but when found, offer great insi…" at bounding box center [335, 375] width 430 height 45
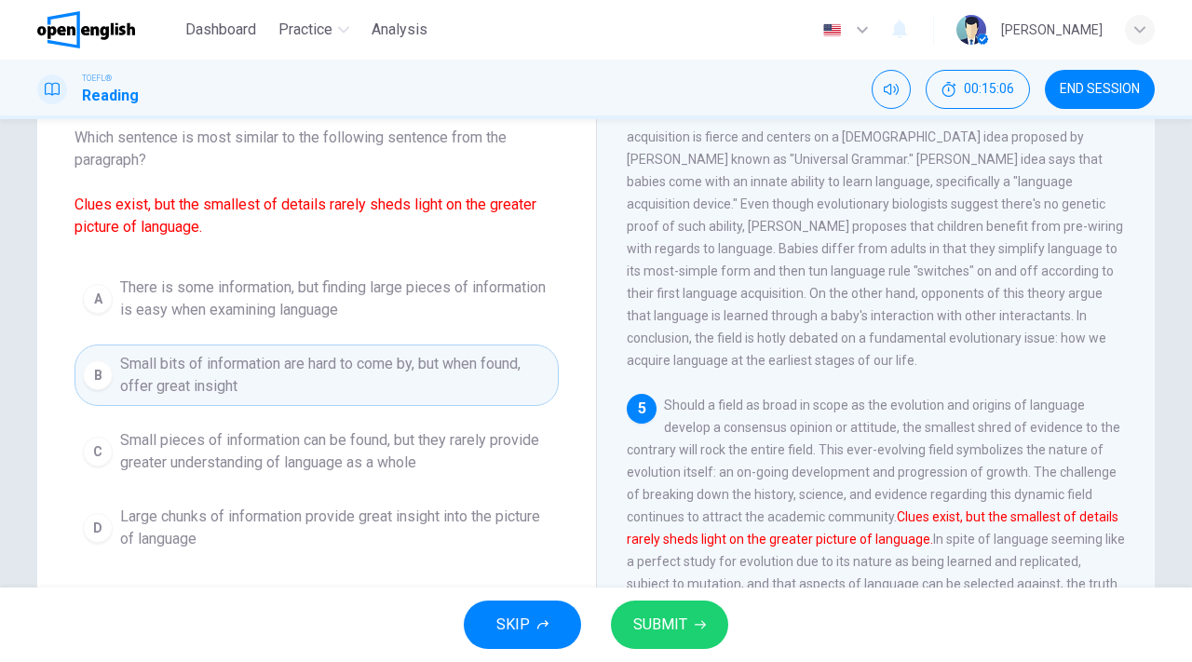
click at [675, 624] on span "SUBMIT" at bounding box center [660, 625] width 54 height 26
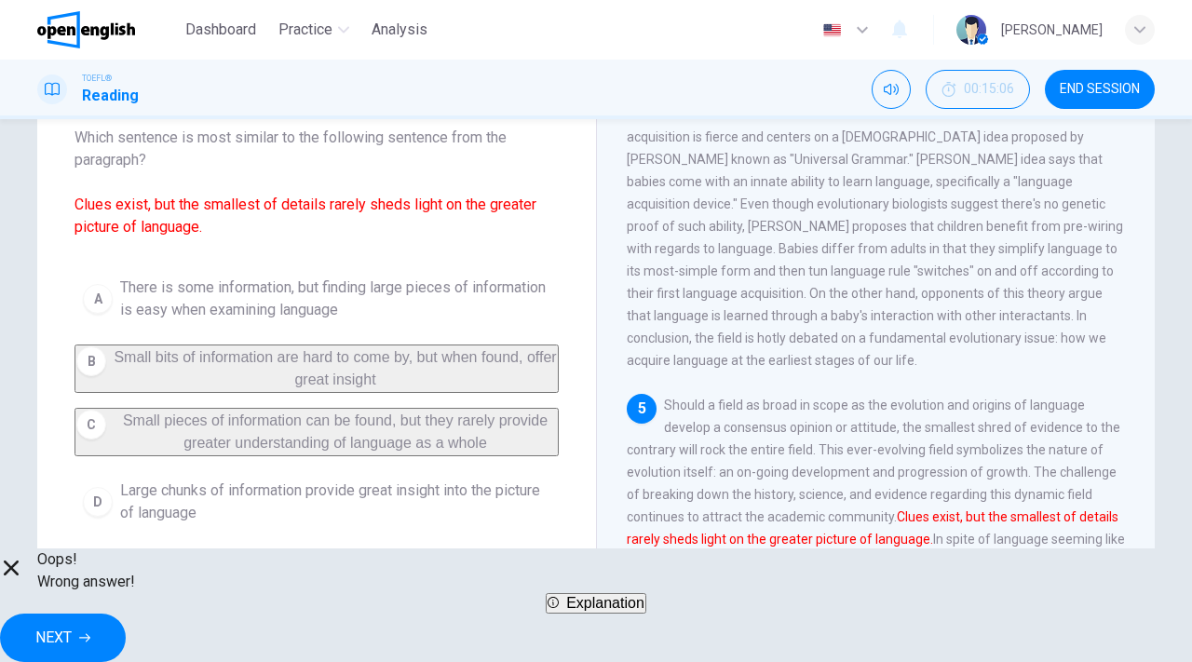
click at [777, 619] on div "Oops! Wrong answer! Explanation NEXT" at bounding box center [596, 606] width 1192 height 114
click at [72, 629] on span "NEXT" at bounding box center [53, 638] width 36 height 26
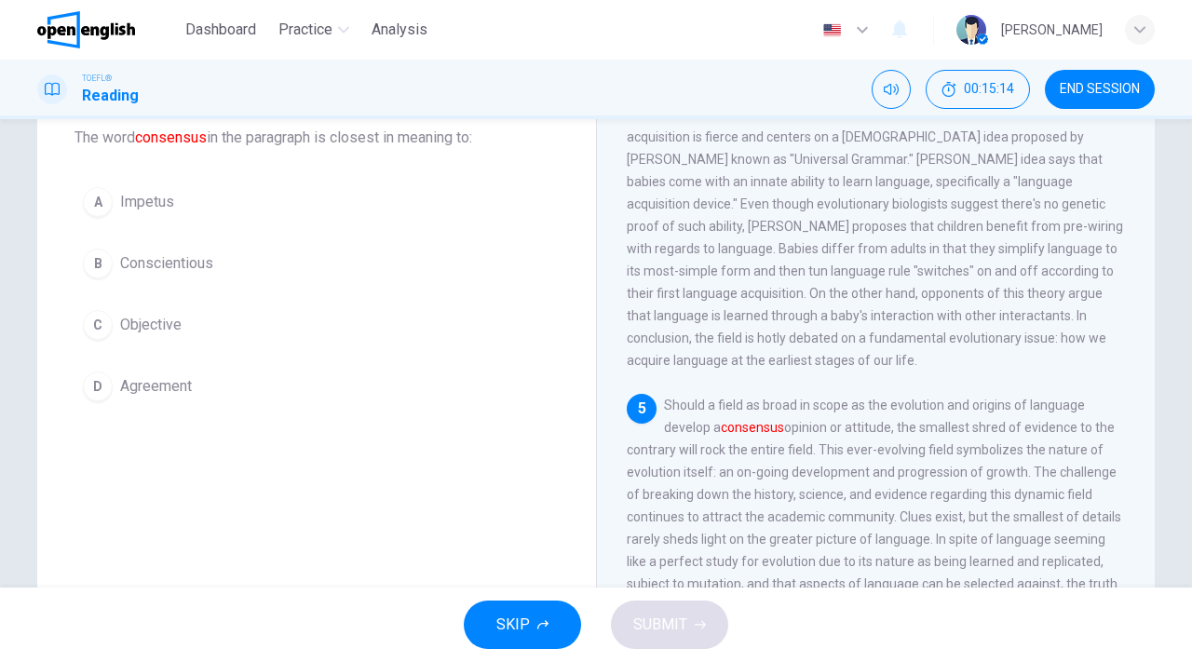
click at [176, 266] on span "Conscientious" at bounding box center [166, 263] width 93 height 22
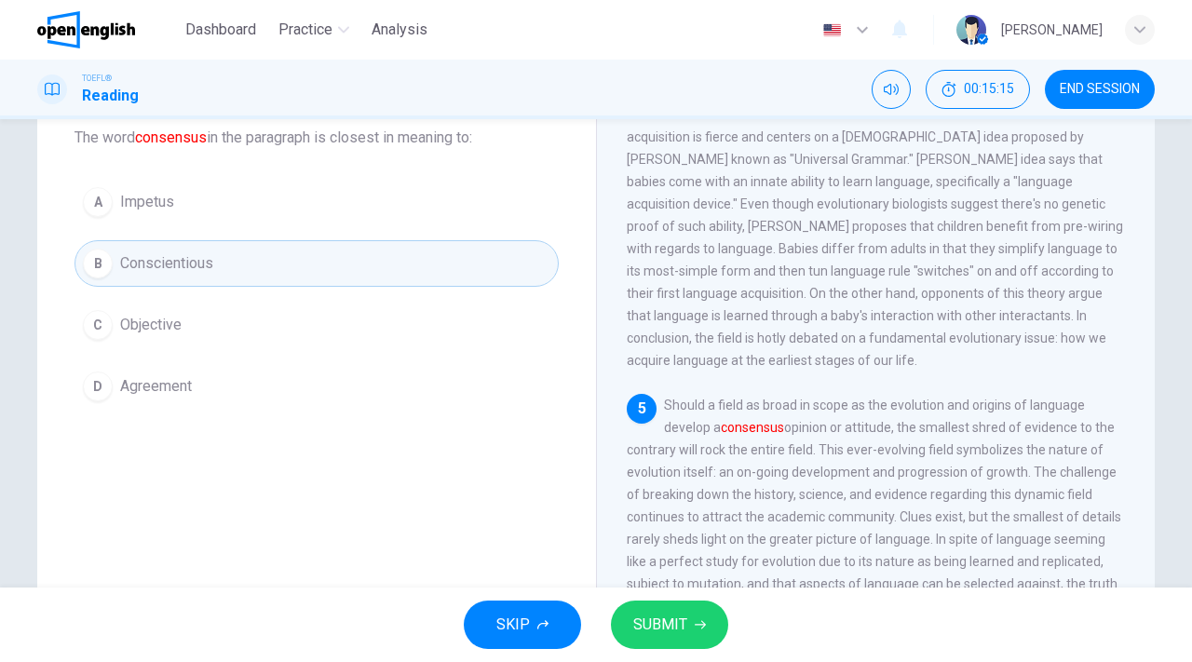
click at [677, 624] on span "SUBMIT" at bounding box center [660, 625] width 54 height 26
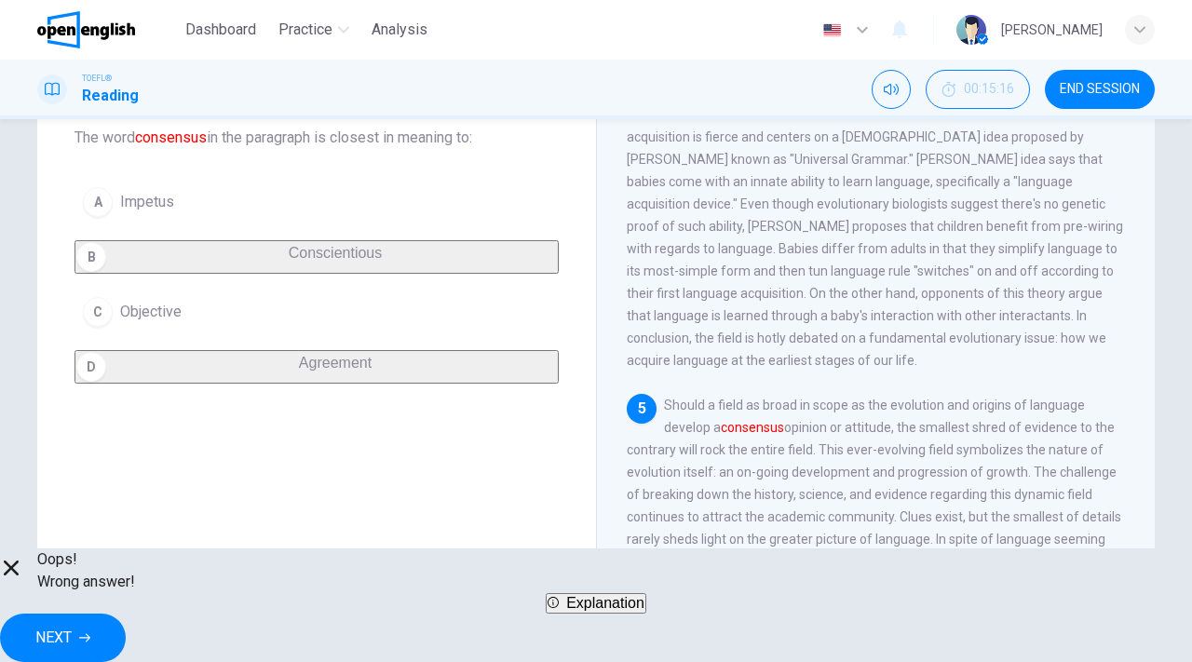
click at [72, 625] on span "NEXT" at bounding box center [53, 638] width 36 height 26
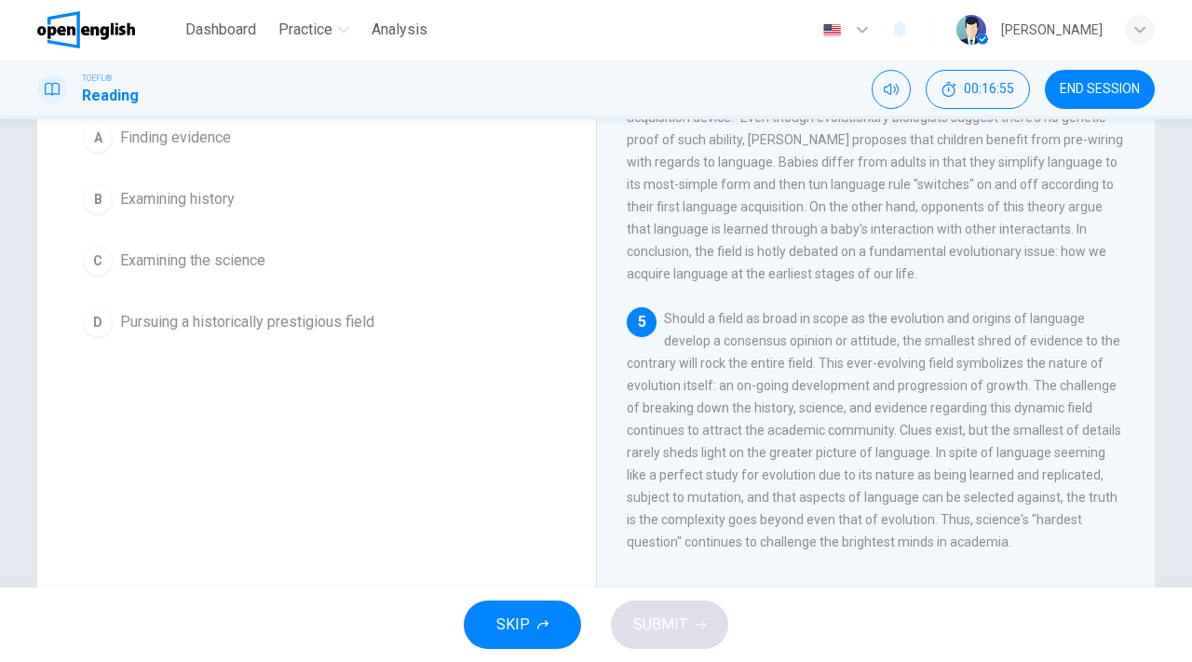
scroll to position [199, 0]
click at [184, 210] on span "Examining history" at bounding box center [177, 198] width 115 height 22
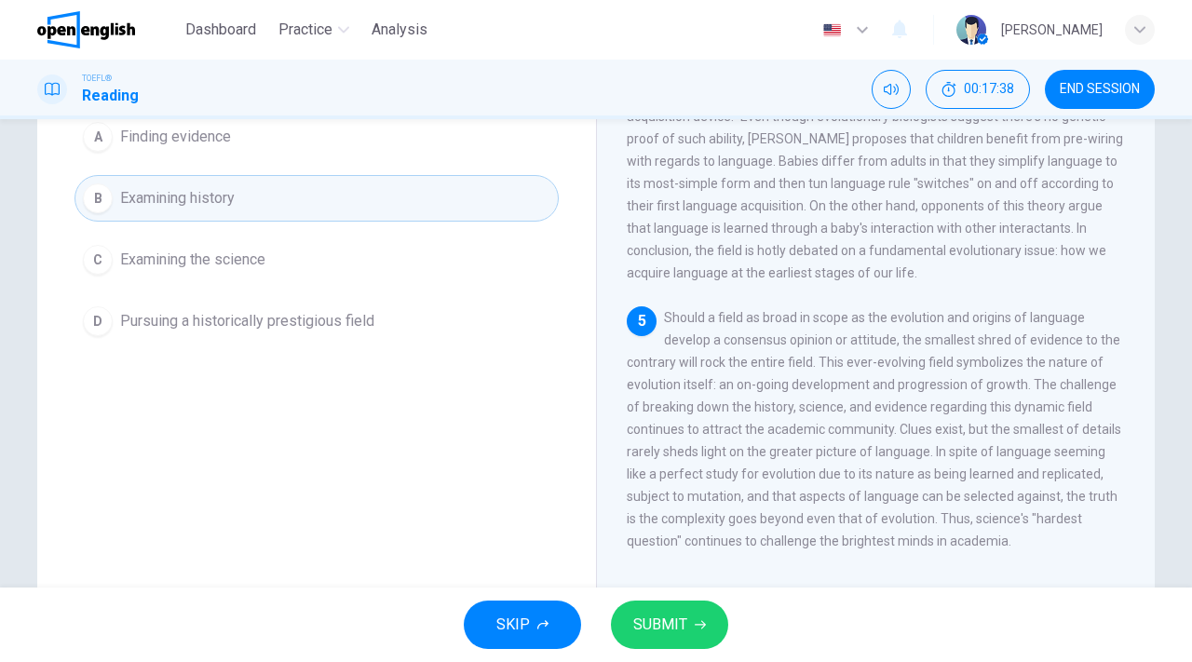
click at [640, 615] on span "SUBMIT" at bounding box center [660, 625] width 54 height 26
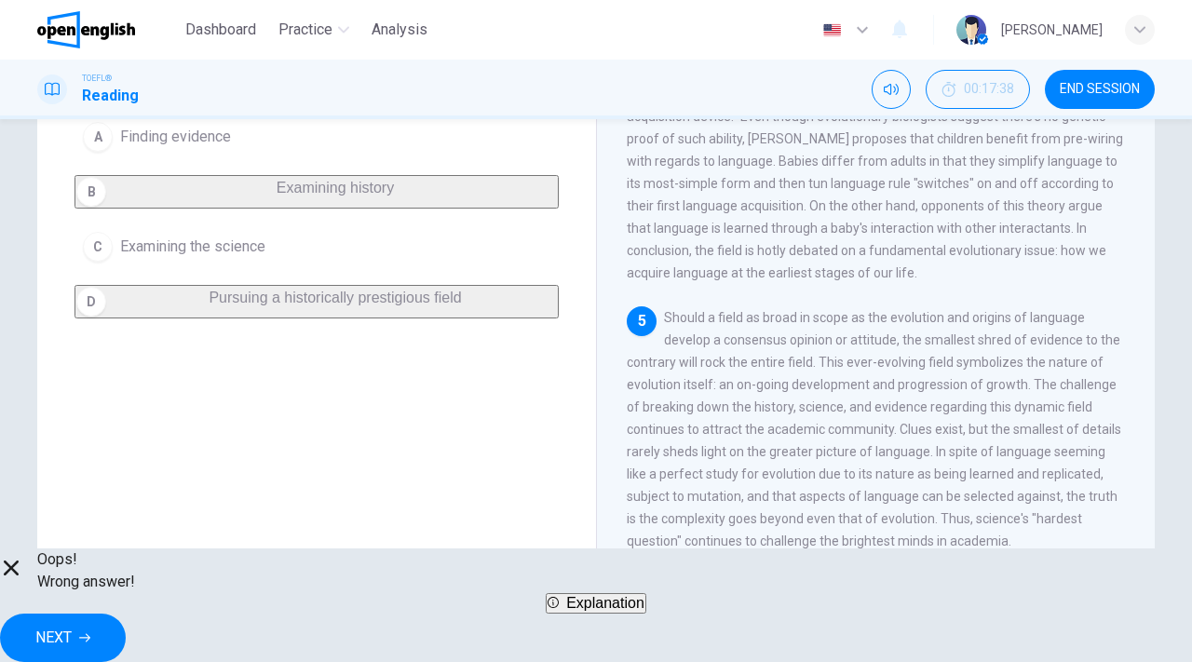
click at [126, 614] on button "NEXT" at bounding box center [63, 638] width 126 height 48
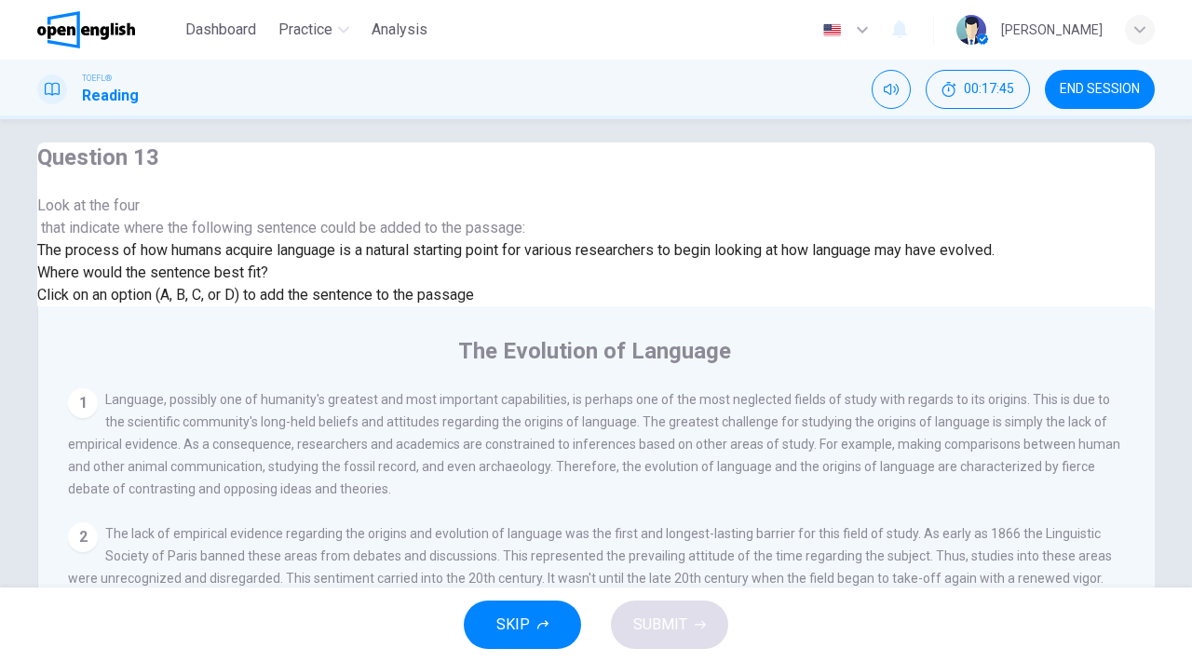
scroll to position [0, 0]
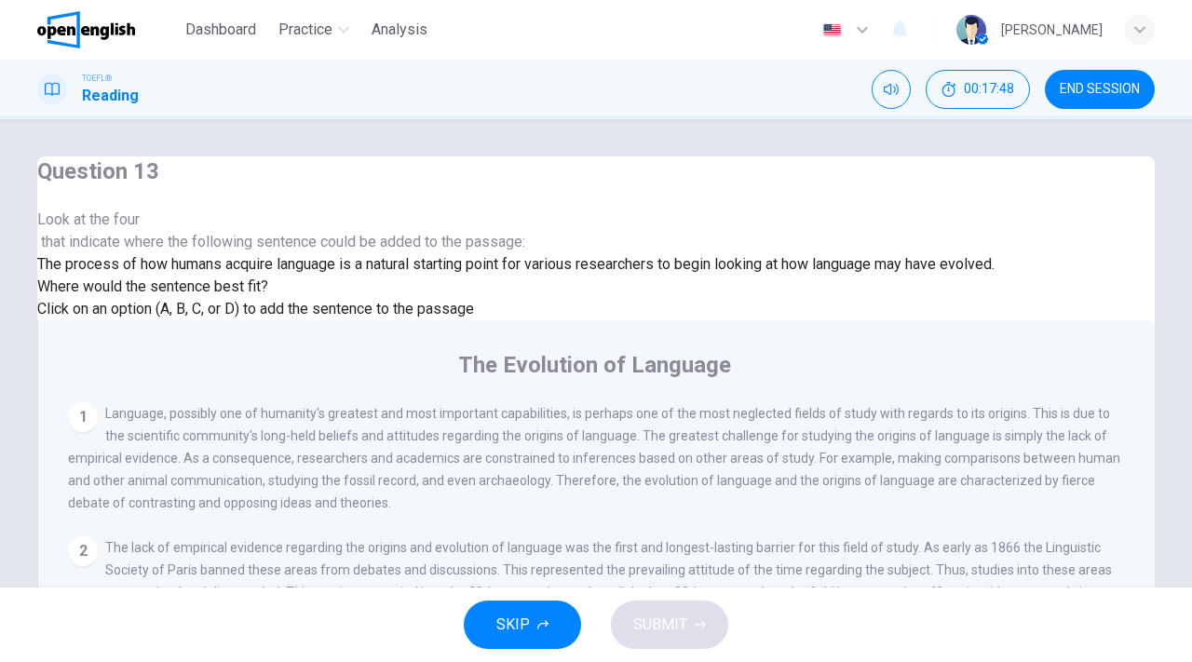
click at [1109, 89] on span "END SESSION" at bounding box center [1100, 89] width 80 height 15
